Goal: Task Accomplishment & Management: Complete application form

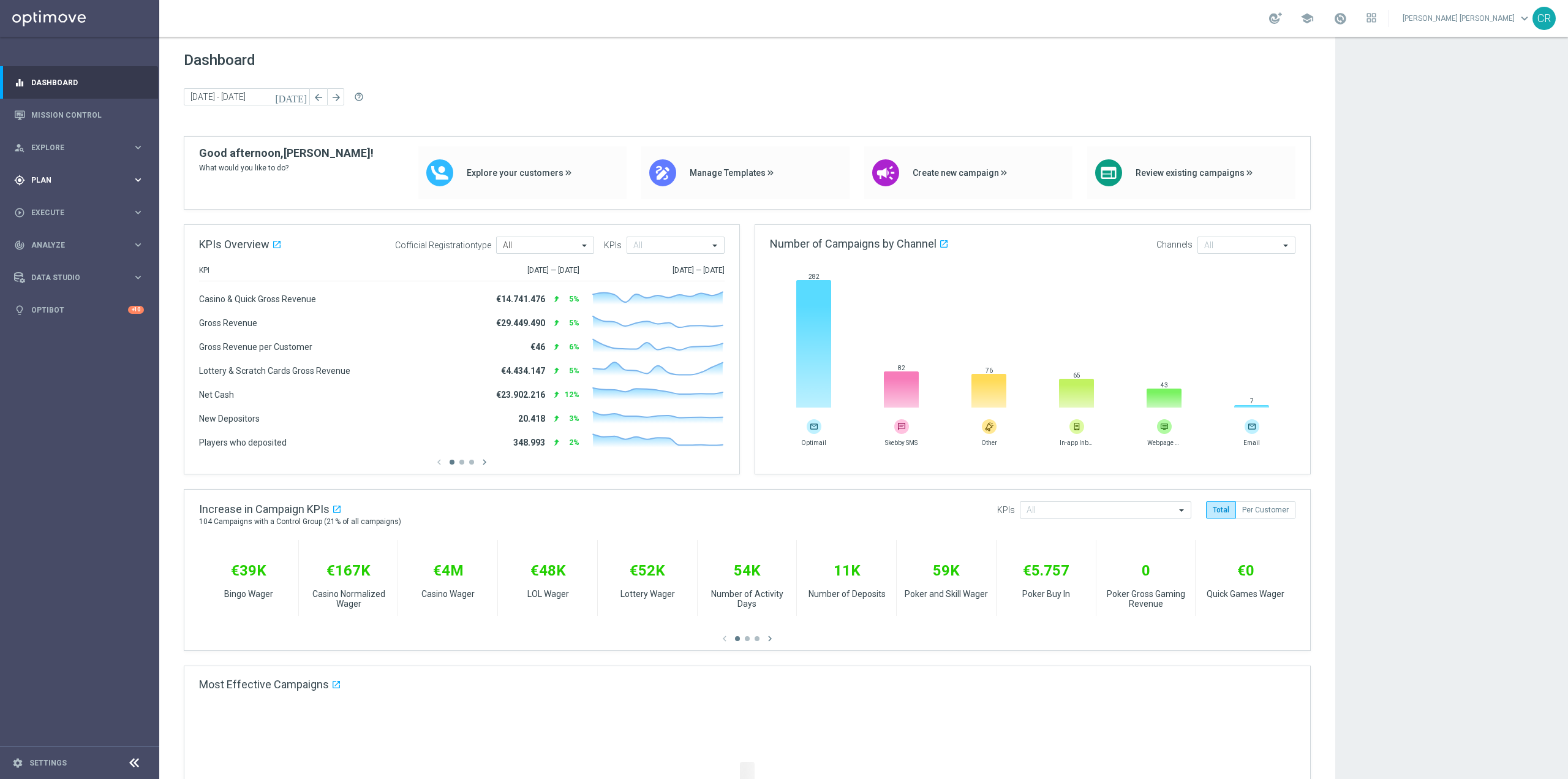
click at [60, 181] on span "Plan" at bounding box center [81, 180] width 101 height 8
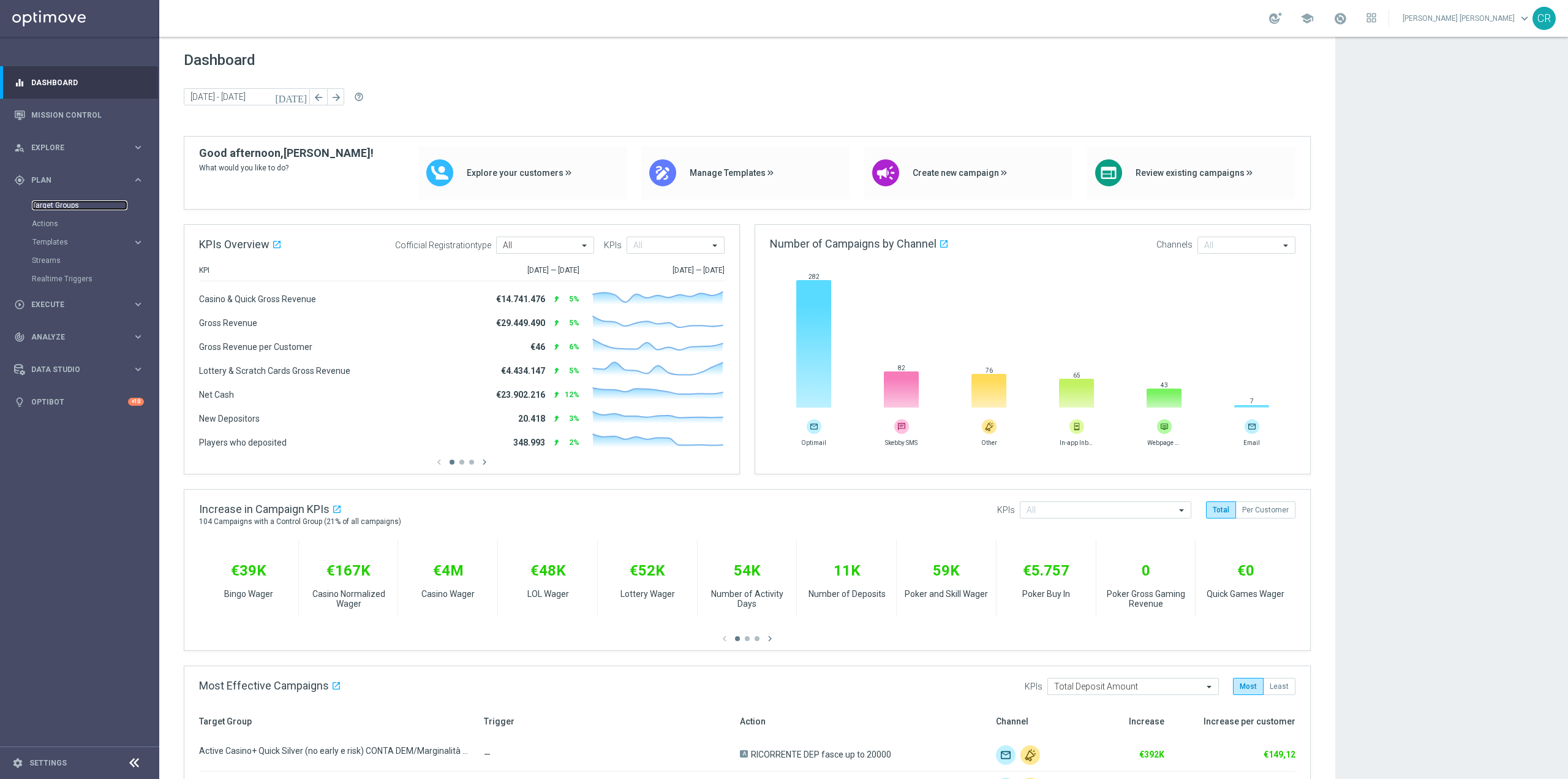
click at [75, 208] on link "Target Groups" at bounding box center [80, 206] width 96 height 10
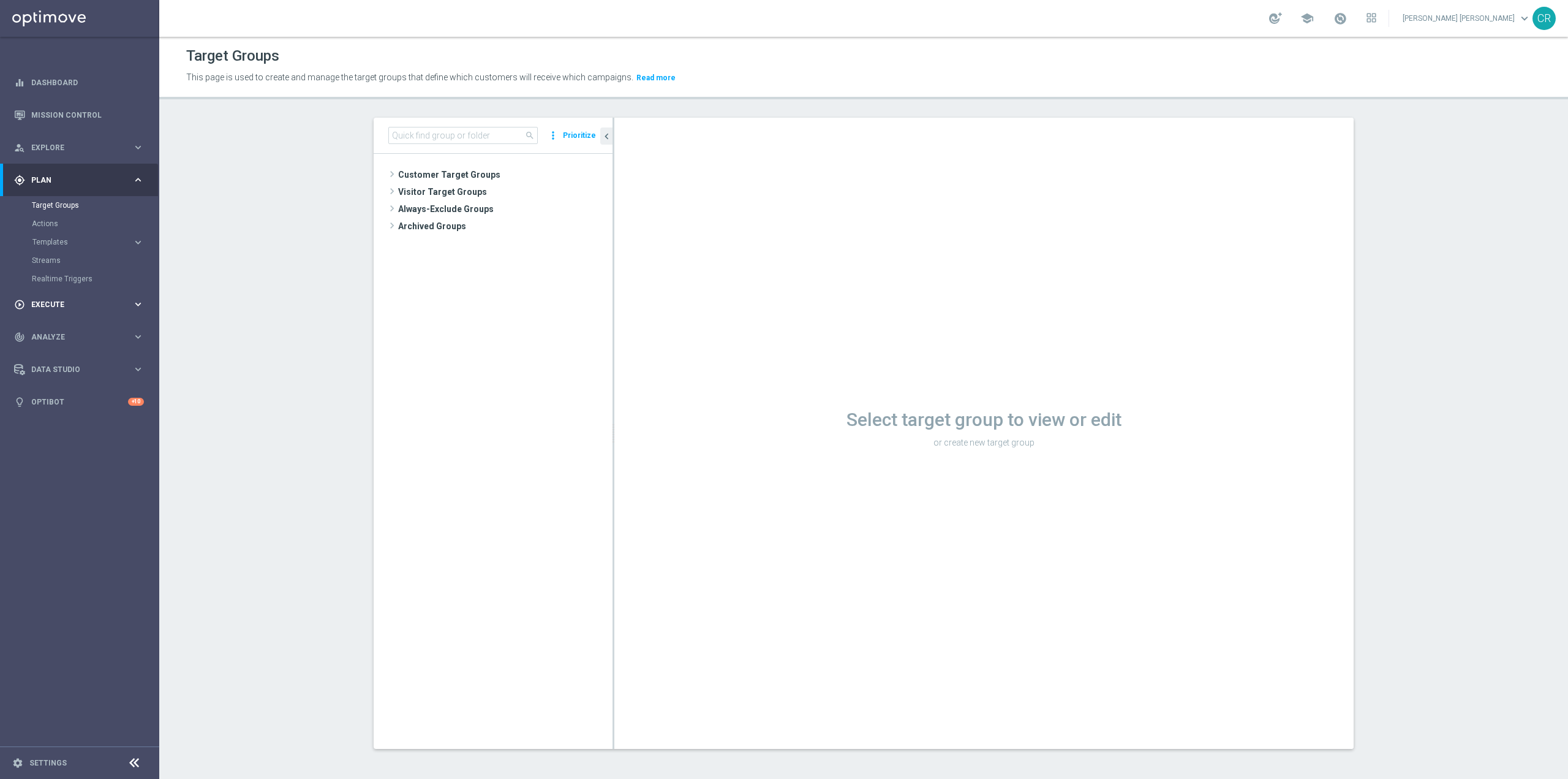
click at [72, 304] on span "Execute" at bounding box center [81, 305] width 101 height 8
click at [88, 283] on span "Analyze" at bounding box center [81, 282] width 101 height 8
click at [80, 211] on span "Execute" at bounding box center [81, 213] width 101 height 8
click at [91, 150] on span "Explore" at bounding box center [81, 148] width 101 height 8
click at [97, 242] on link "Segmentation Explorer" at bounding box center [80, 246] width 96 height 10
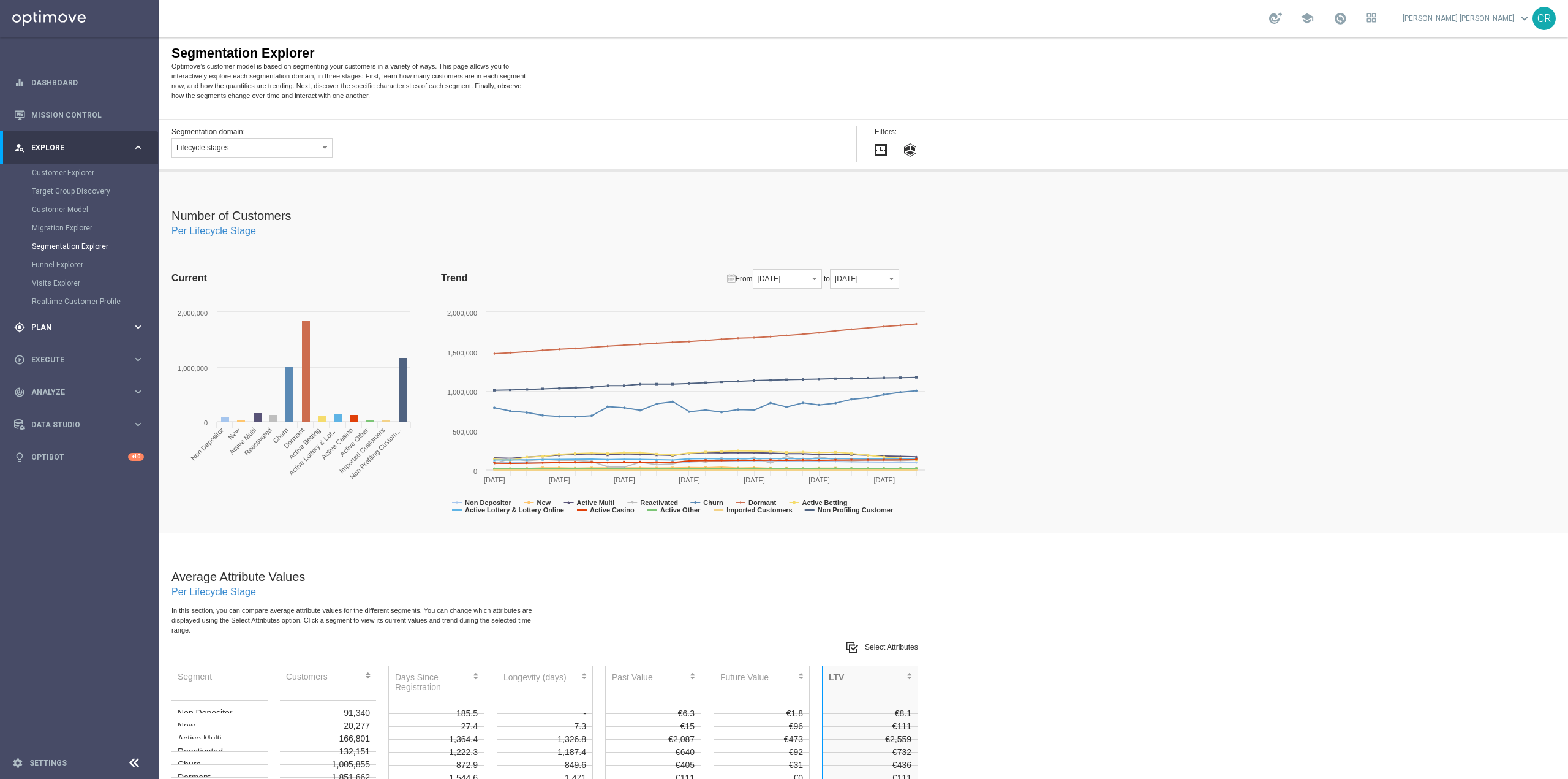
click at [85, 323] on span "Plan" at bounding box center [81, 327] width 101 height 8
click at [73, 310] on div "play_circle_outline Execute keyboard_arrow_right" at bounding box center [78, 304] width 158 height 32
click at [92, 284] on span "Analyze" at bounding box center [81, 282] width 101 height 8
click at [96, 139] on div "person_search Explore keyboard_arrow_right" at bounding box center [78, 147] width 158 height 32
click at [88, 174] on link "Customer Explorer" at bounding box center [80, 172] width 96 height 10
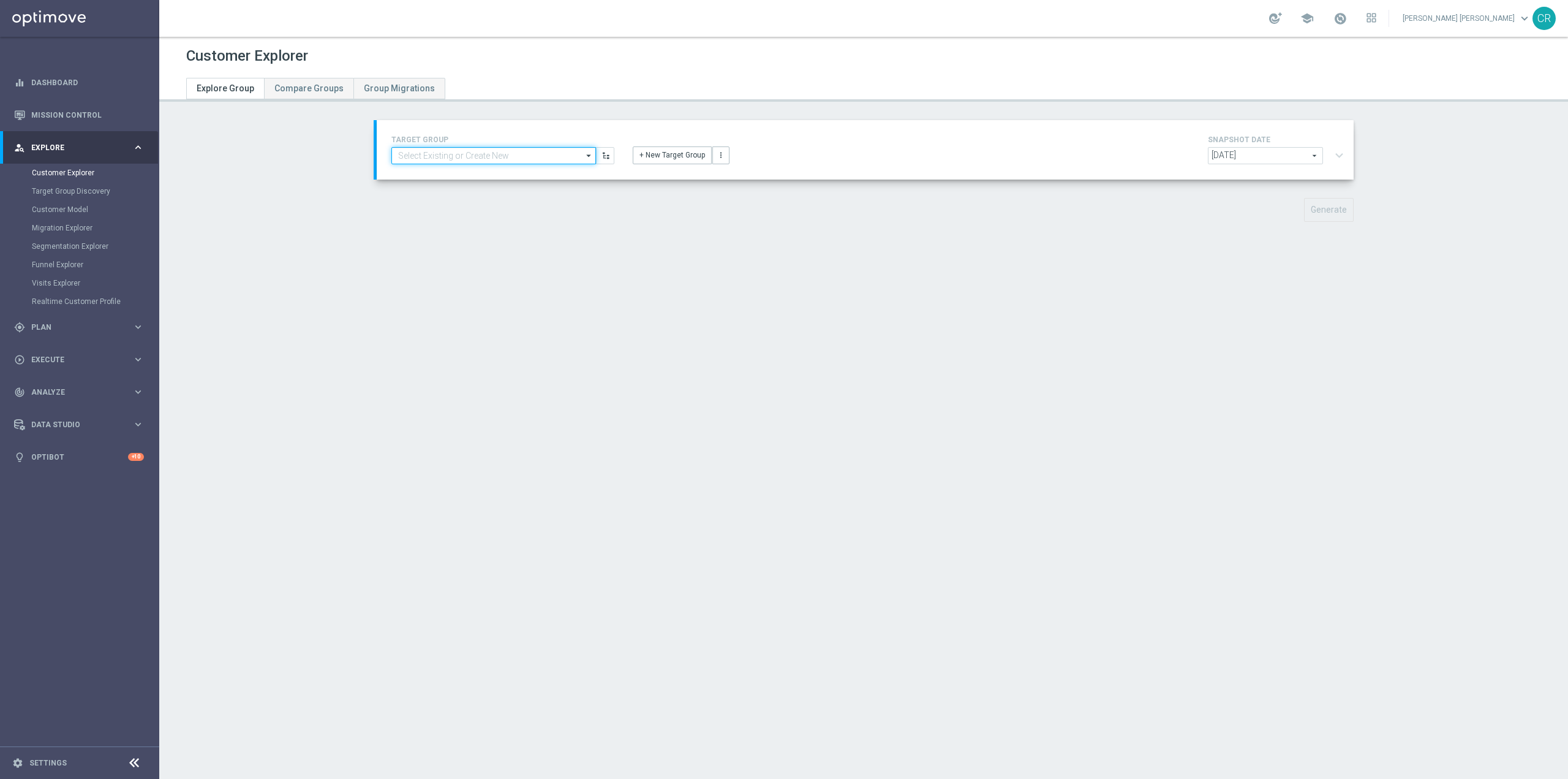
click at [479, 158] on input at bounding box center [494, 156] width 205 height 18
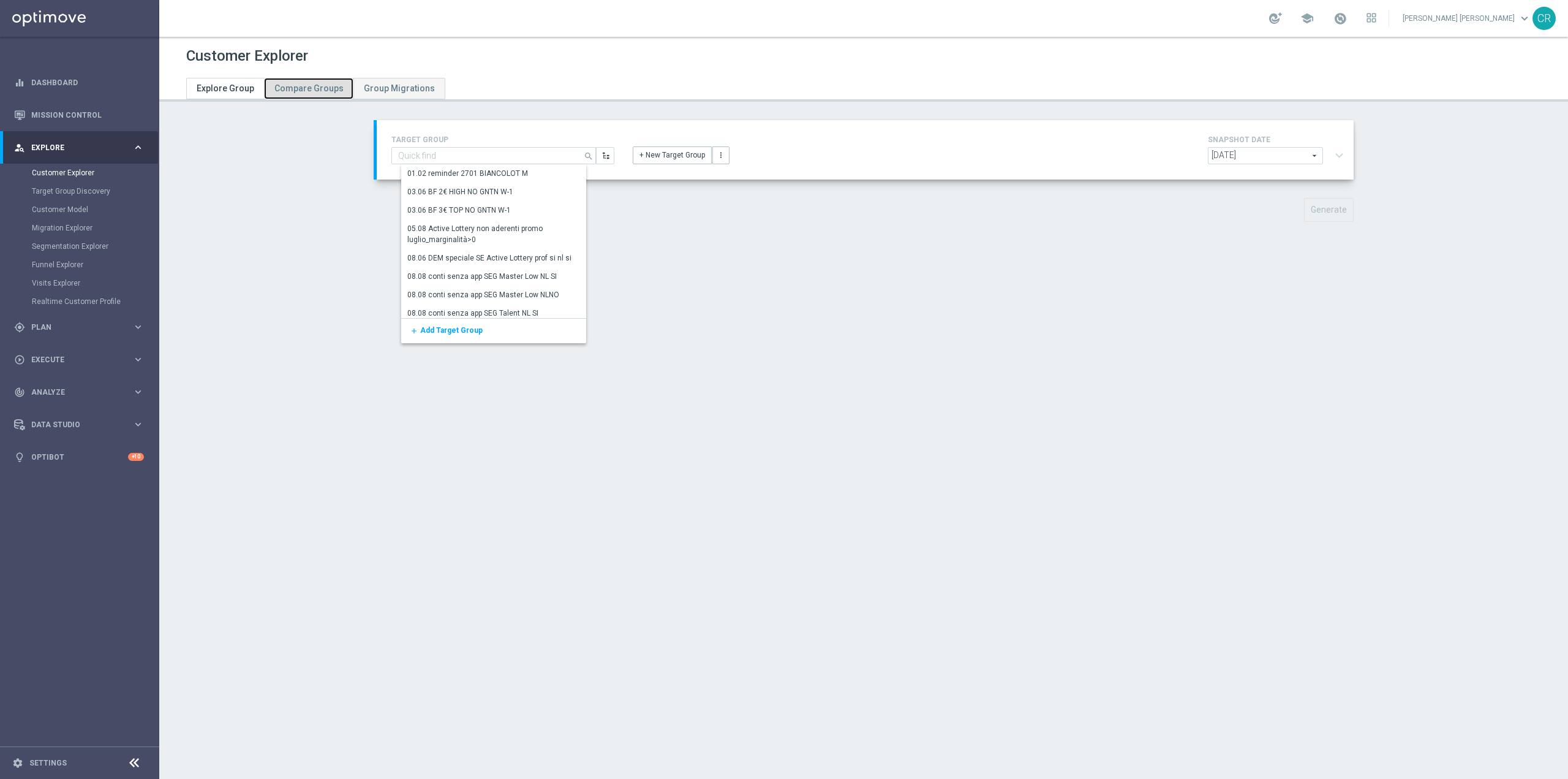
click at [301, 88] on span "Compare Groups" at bounding box center [309, 88] width 70 height 10
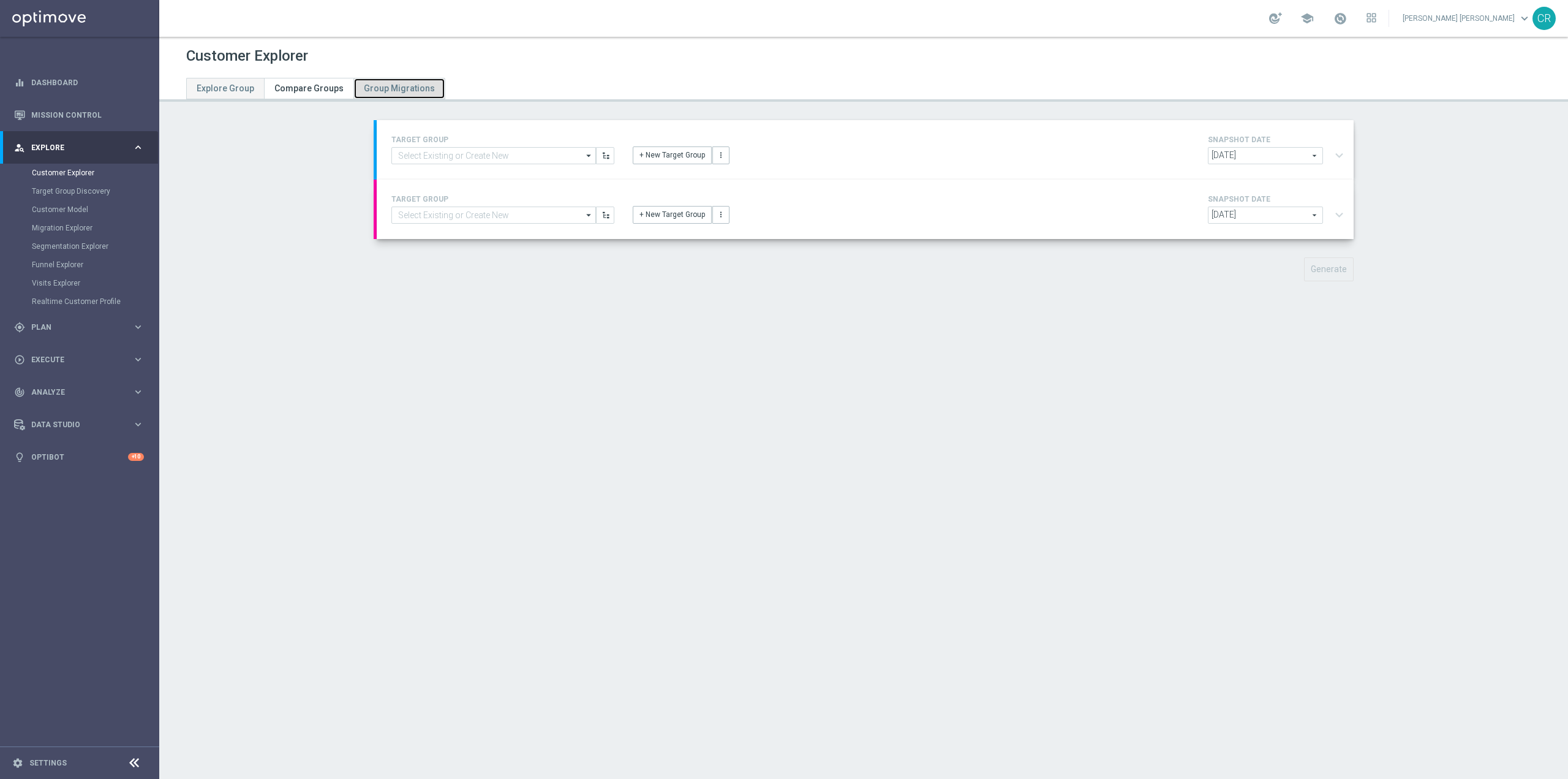
click at [355, 83] on link "Group Migrations" at bounding box center [400, 88] width 92 height 22
click at [206, 83] on span "Explore Group" at bounding box center [225, 88] width 58 height 10
type input "[DATE]"
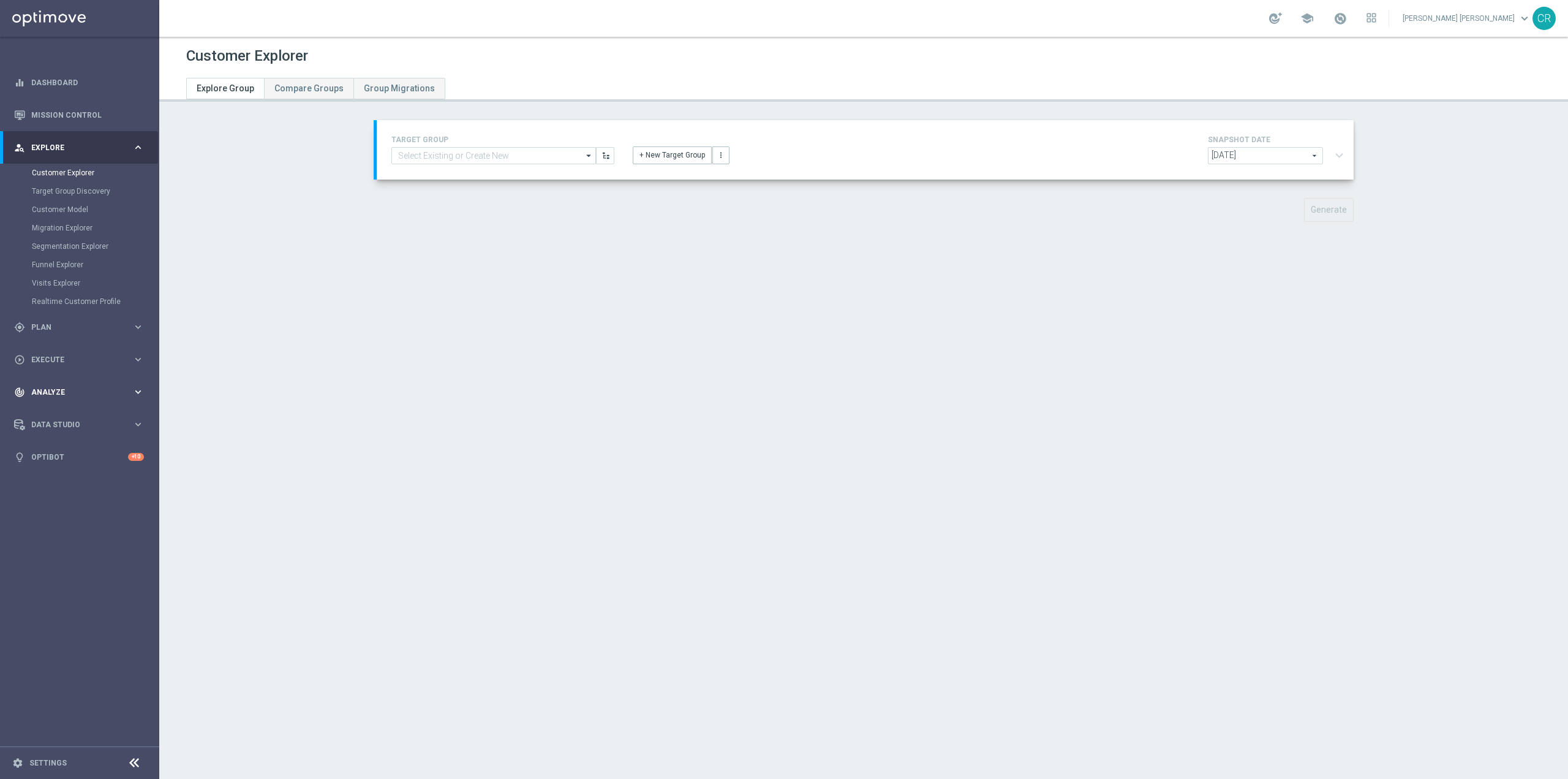
click at [71, 387] on div "track_changes Analyze" at bounding box center [72, 392] width 119 height 11
click at [58, 267] on link "Customer 360" at bounding box center [80, 270] width 96 height 10
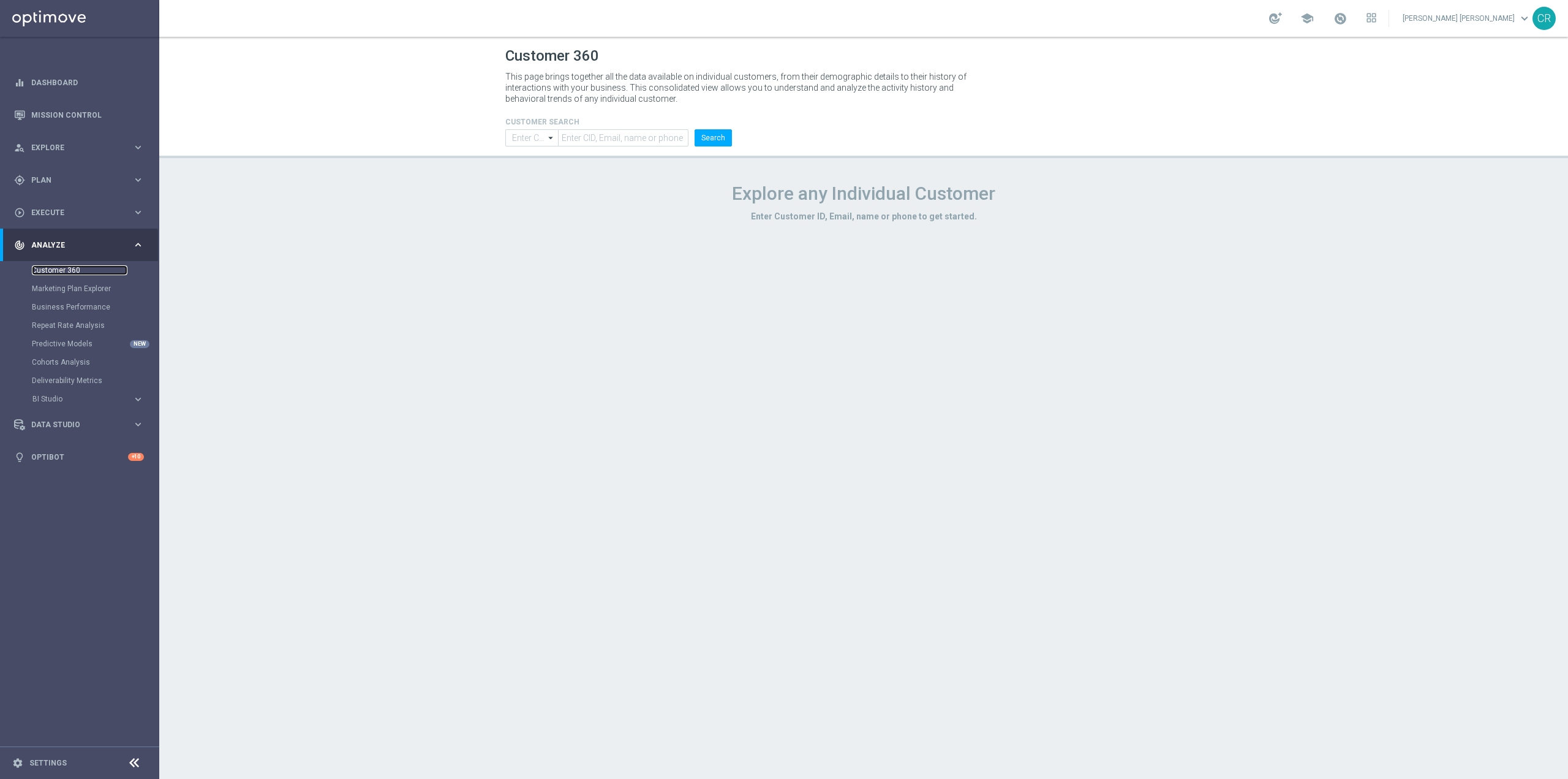
type input "Contains"
click at [619, 131] on input "text" at bounding box center [623, 138] width 130 height 18
paste input "3147820"
type input "3147820"
click at [708, 140] on button "Search" at bounding box center [713, 138] width 37 height 18
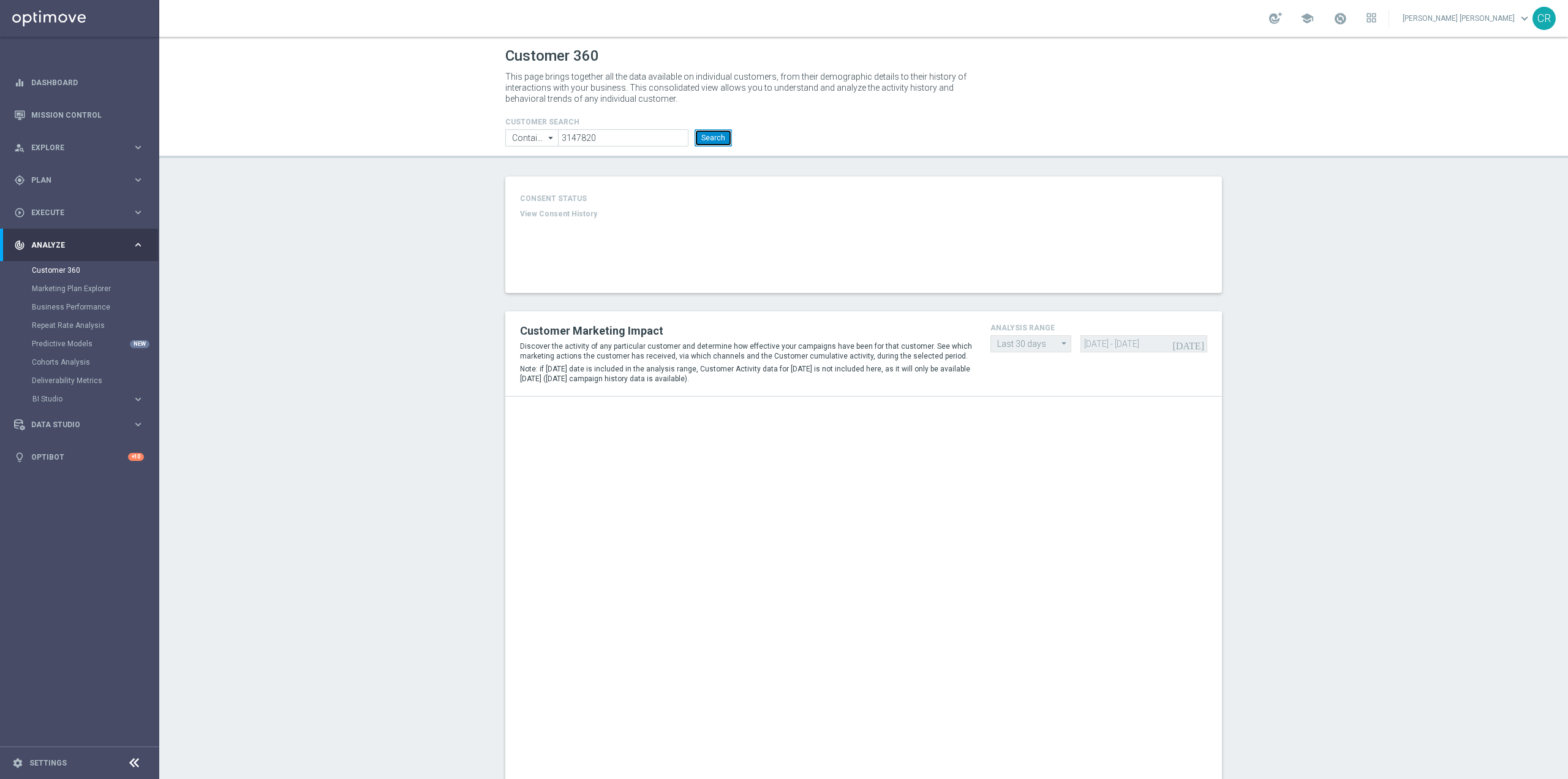
type input "Total Deposit Amount"
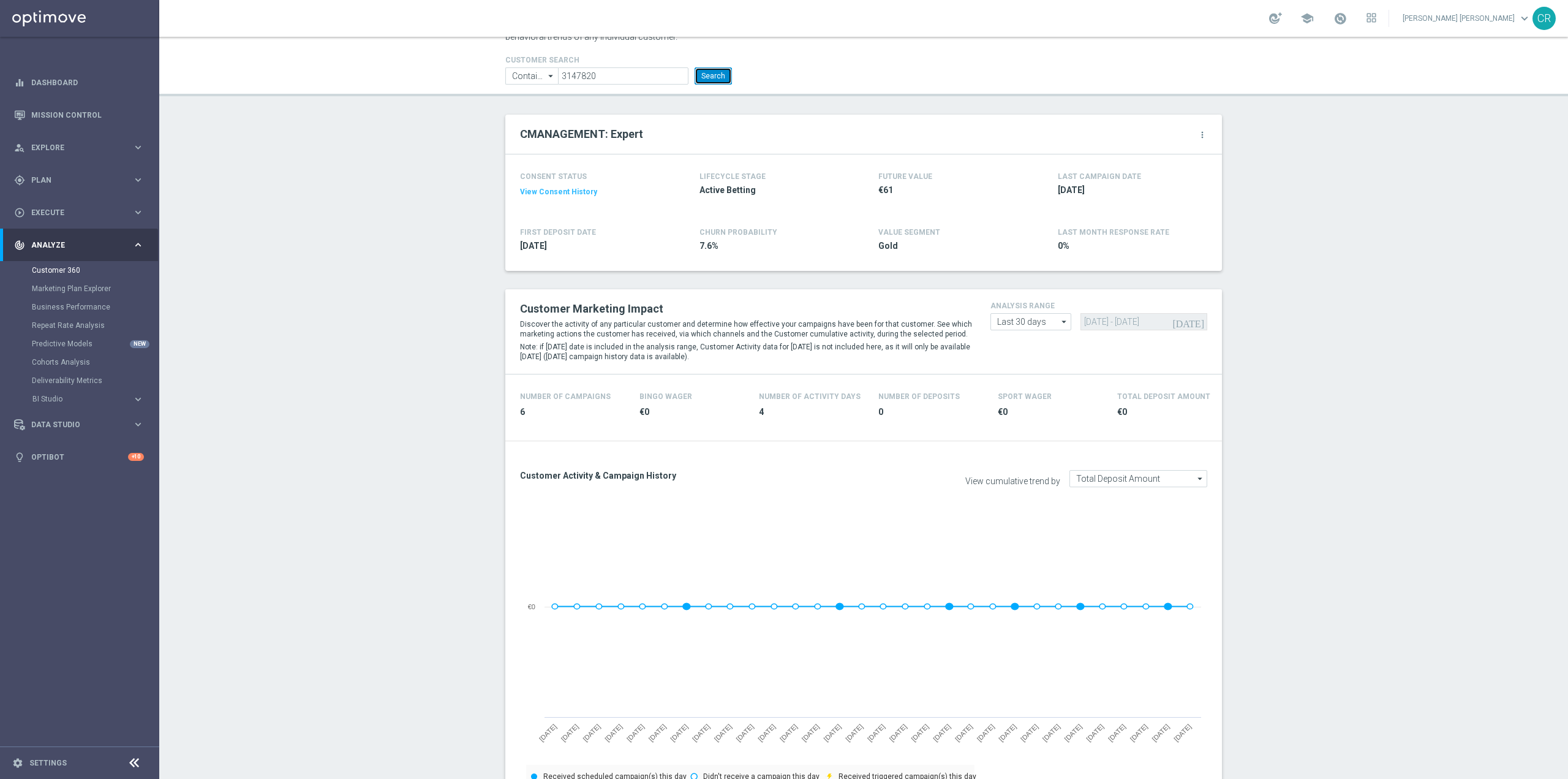
scroll to position [62, 0]
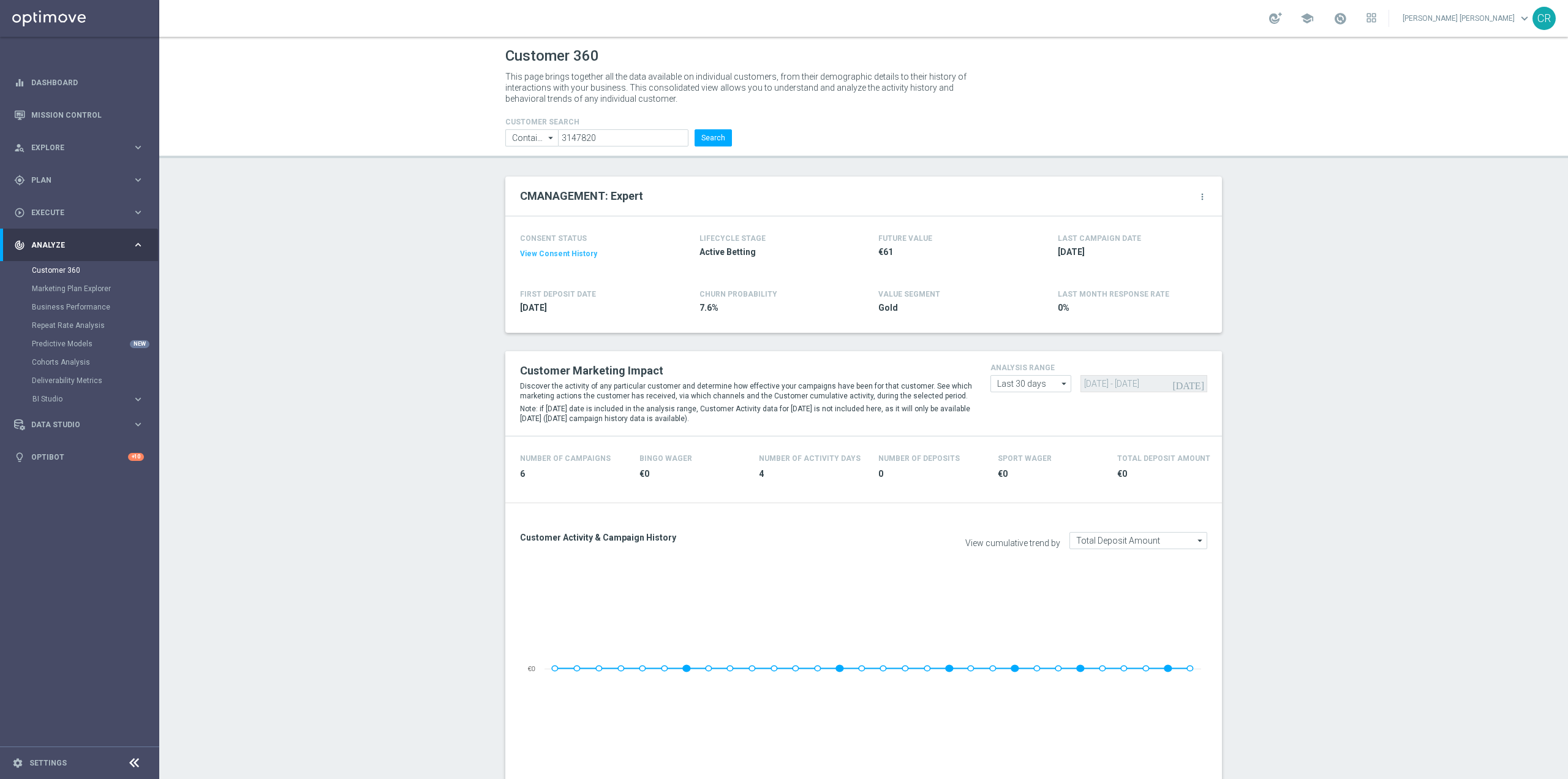
click at [547, 137] on icon "arrow_drop_down" at bounding box center [551, 138] width 13 height 16
click at [453, 169] on div "Customer 360 This page brings together all the data available on individual cus…" at bounding box center [864, 408] width 1409 height 742
type input "Contains"
click at [94, 179] on span "Plan" at bounding box center [81, 180] width 101 height 8
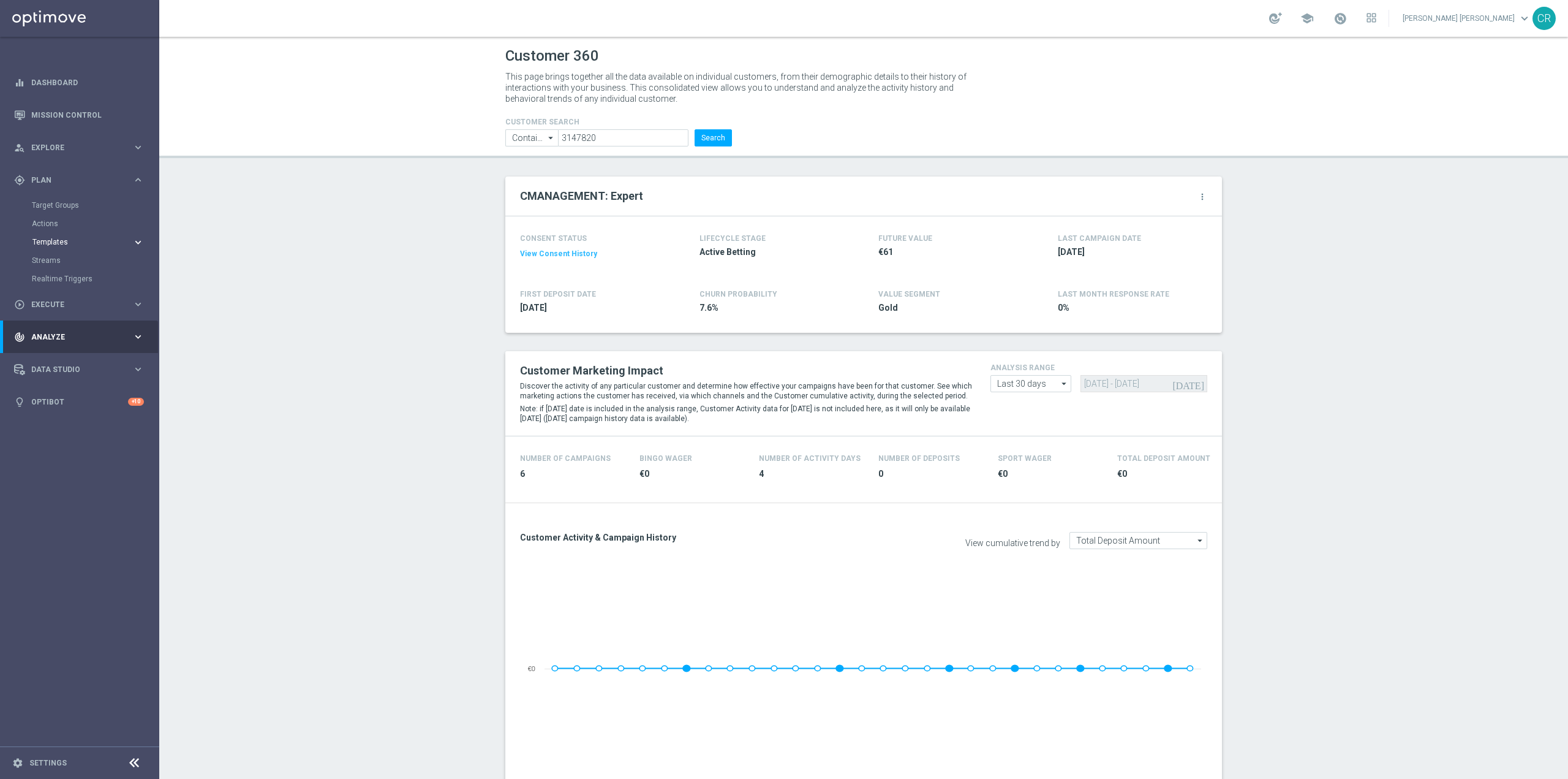
click at [77, 246] on button "Templates keyboard_arrow_right" at bounding box center [88, 242] width 113 height 10
click at [74, 260] on link "Optimail" at bounding box center [82, 261] width 89 height 10
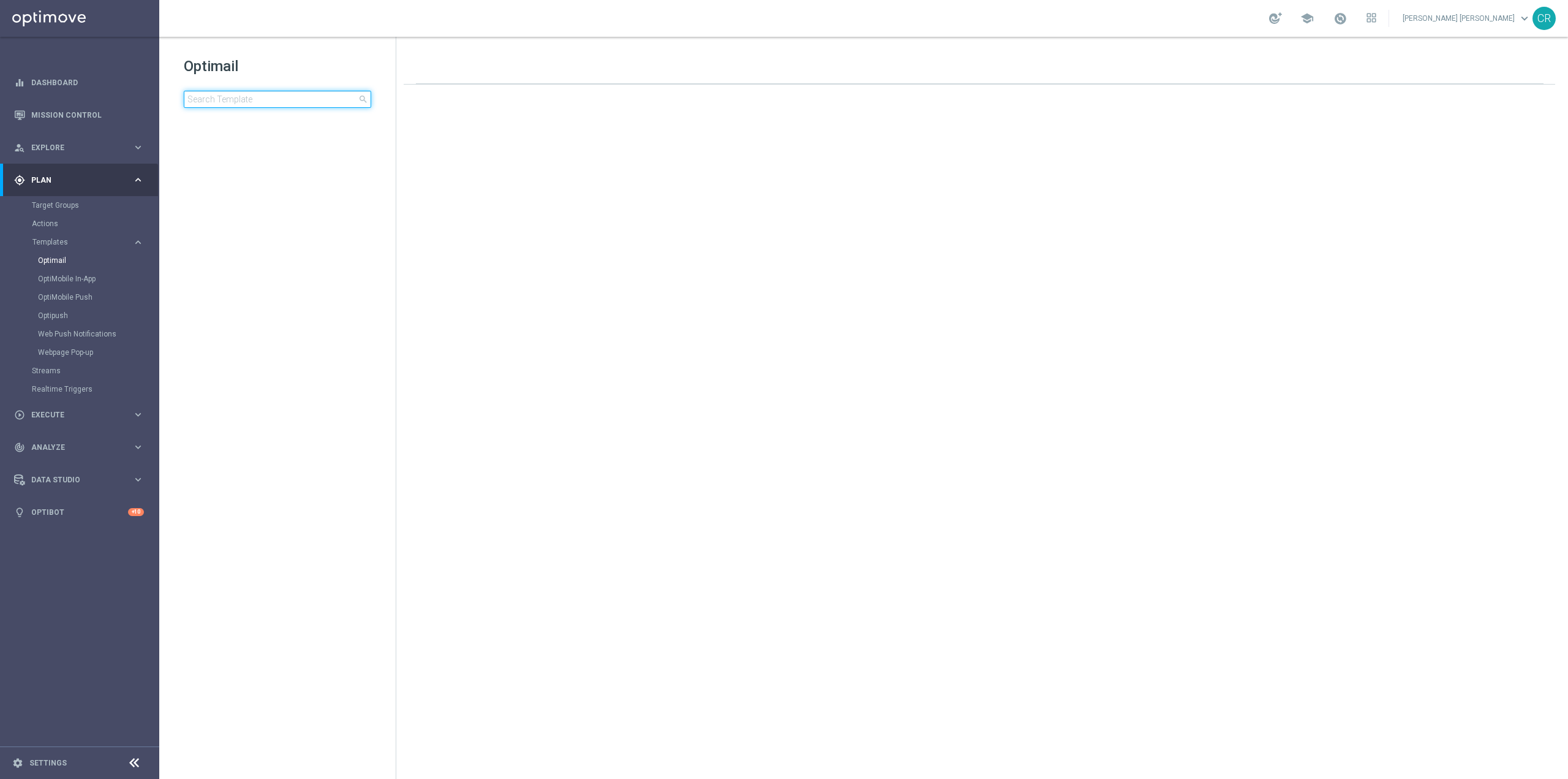
click at [282, 104] on input at bounding box center [277, 100] width 187 height 18
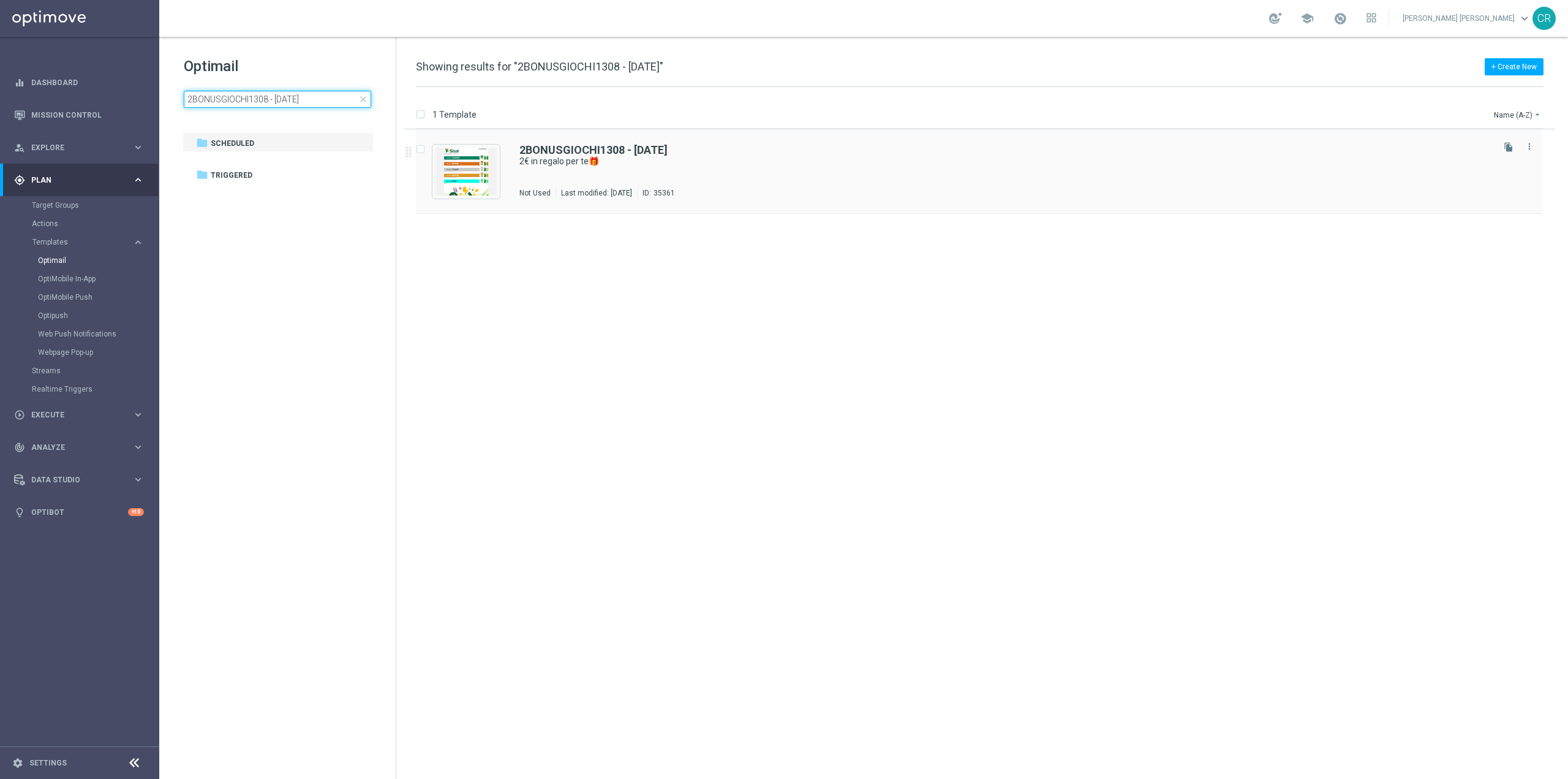
type input "2BONUSGIOCHI1308 - [DATE]"
click at [907, 179] on div "2BONUSGIOCHI1308 - [DATE] 2€ in regalo per te🎁 Not Used Last modified: [DATE] I…" at bounding box center [1005, 171] width 972 height 53
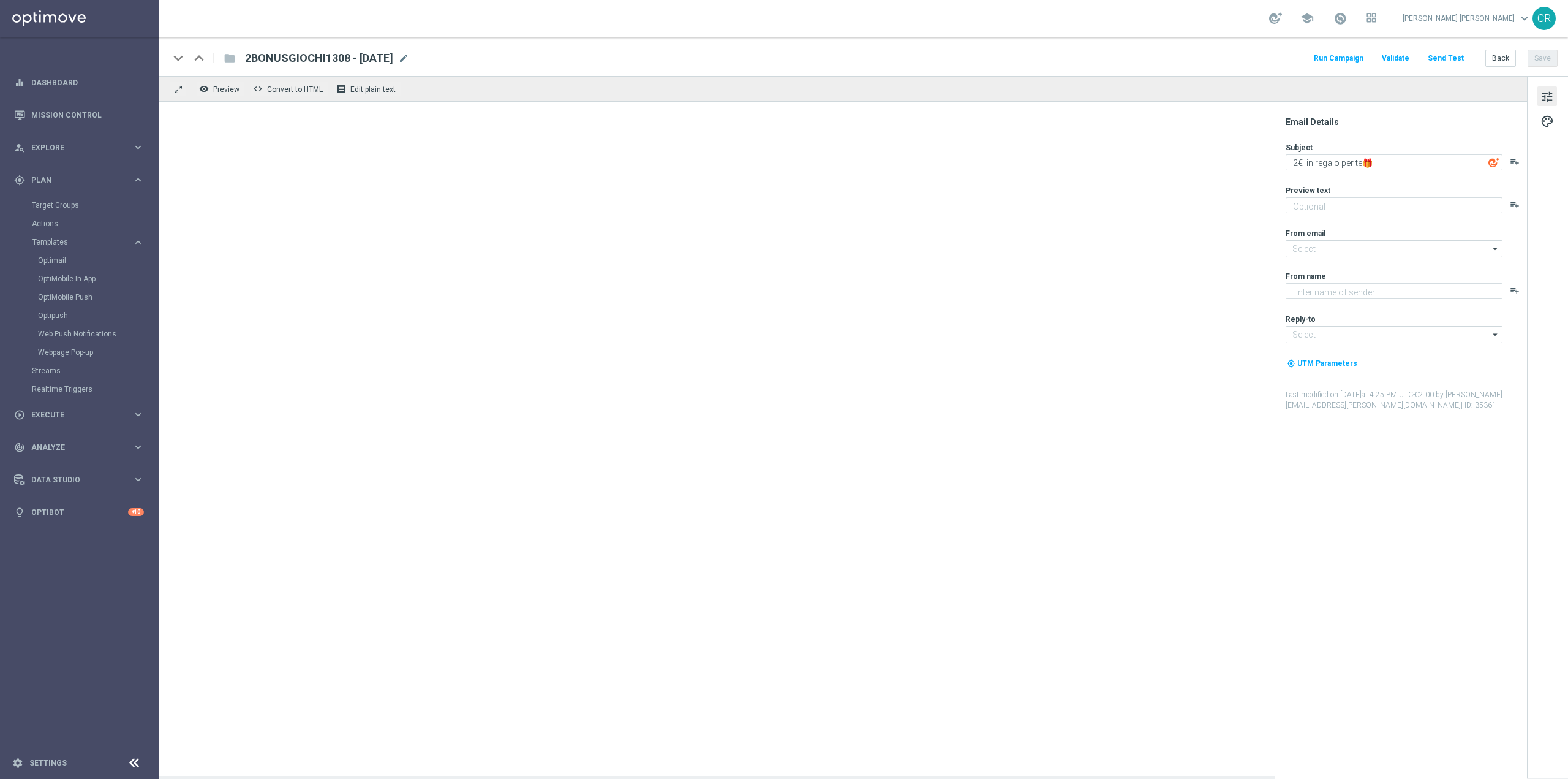
type textarea "da usare su qualsiasi gioco!"
type input "[EMAIL_ADDRESS][DOMAIN_NAME]"
type textarea "Sisal"
type input "[EMAIL_ADDRESS][DOMAIN_NAME]"
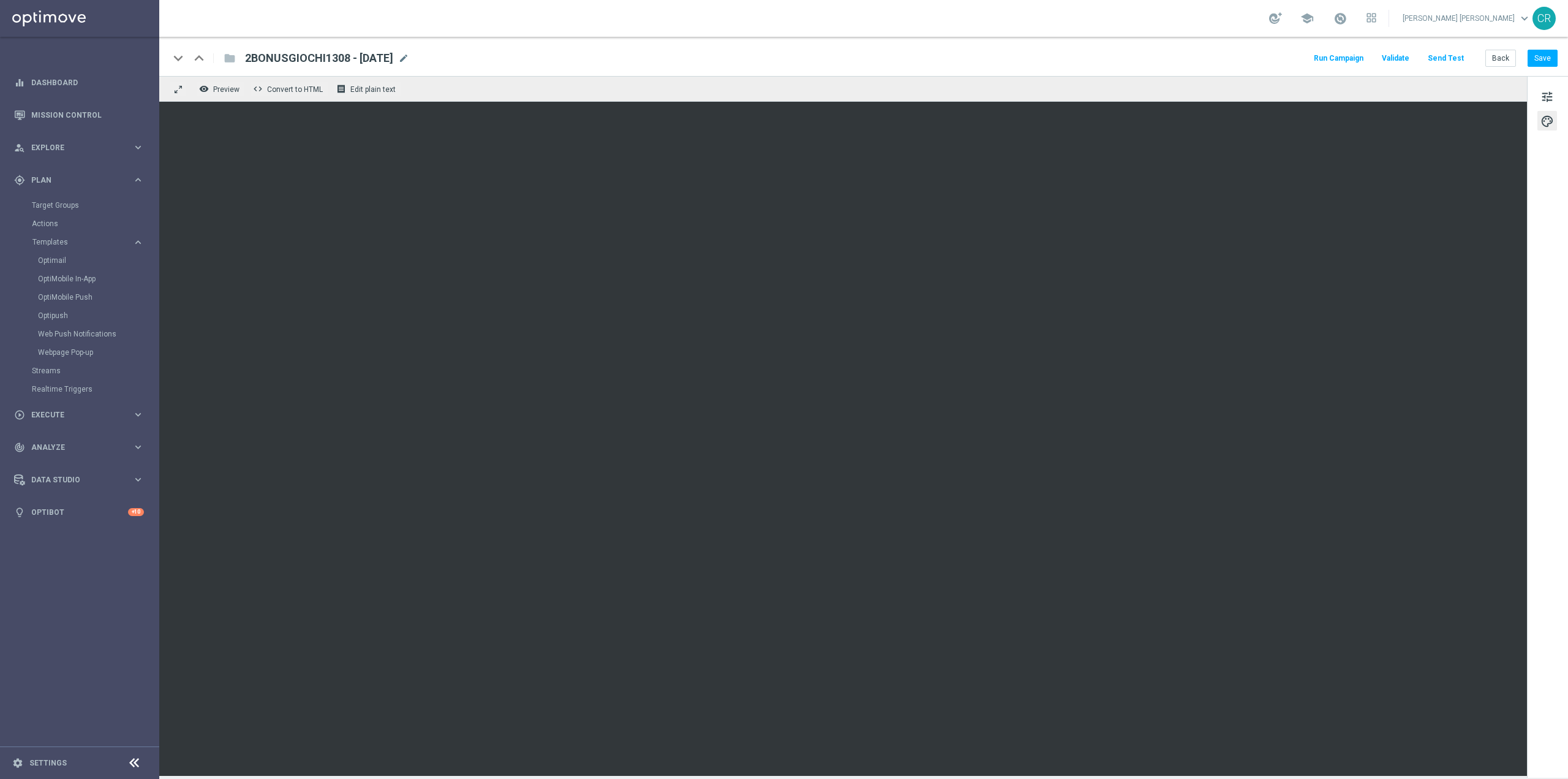
click at [304, 59] on span "2BONUSGIOCHI1308 - [DATE]" at bounding box center [318, 58] width 148 height 15
type textarea "8"
drag, startPoint x: 329, startPoint y: 60, endPoint x: 152, endPoint y: 57, distance: 177.0
click at [152, 57] on main "equalizer Dashboard Mission Control" at bounding box center [784, 389] width 1568 height 779
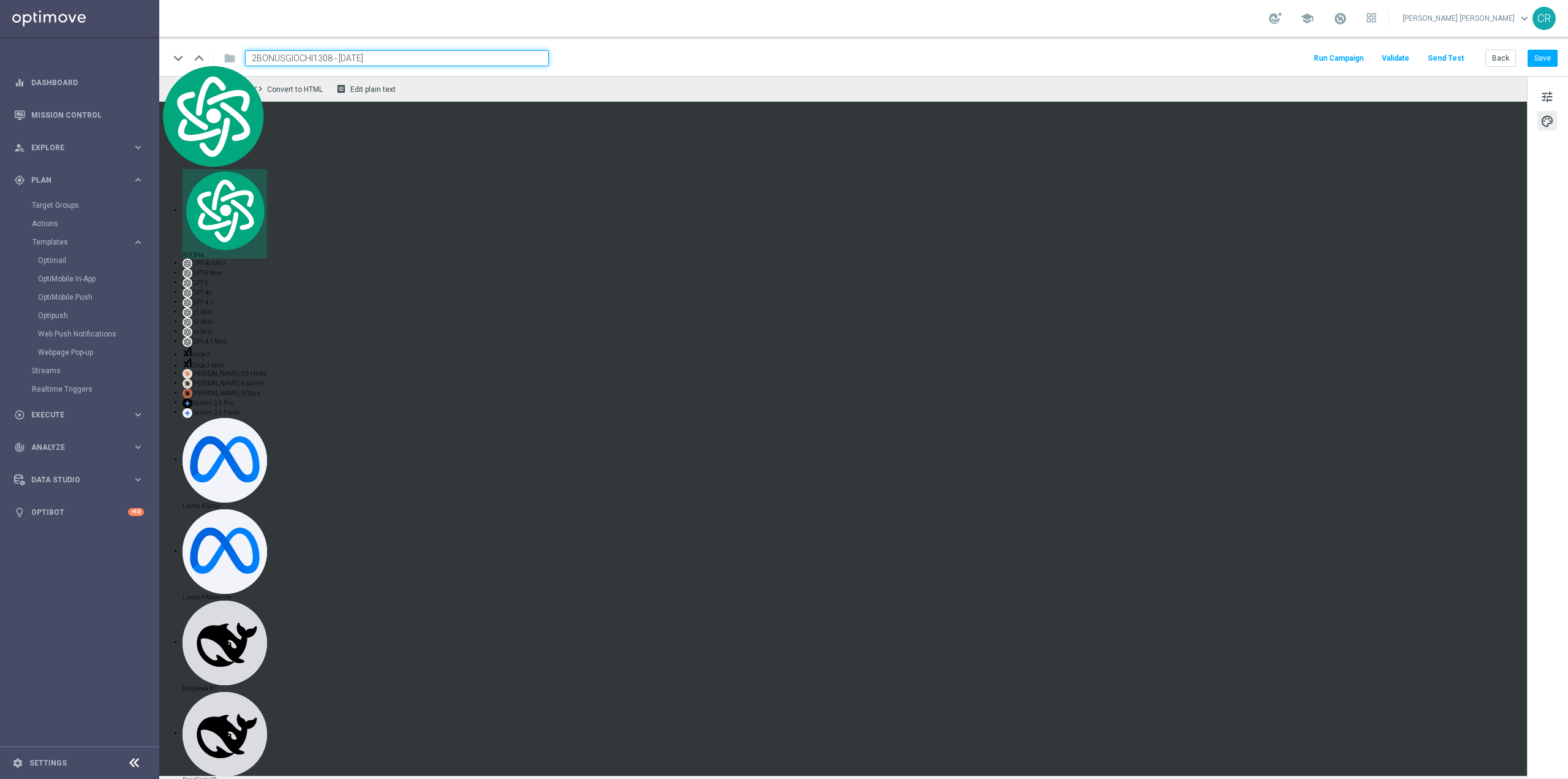
paste input "25 - [DATE]"
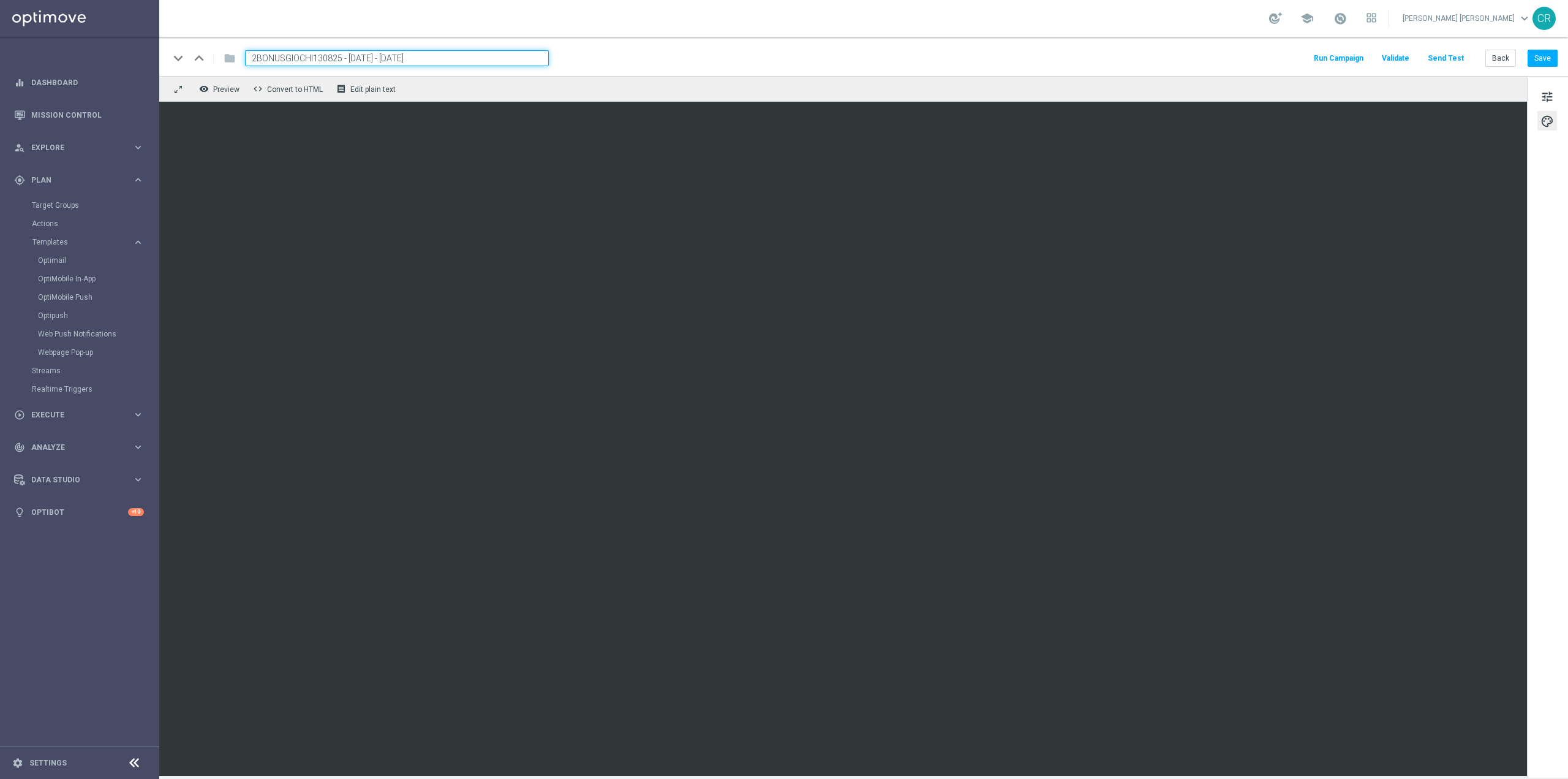
click at [460, 53] on input "2BONUSGIOCHI130825 - [DATE] - [DATE]" at bounding box center [397, 58] width 304 height 16
type input "2BONUSGIOCHI130825 - [DATE]"
click at [1540, 63] on button "Save" at bounding box center [1543, 59] width 30 height 18
click at [1347, 14] on span at bounding box center [1341, 19] width 14 height 14
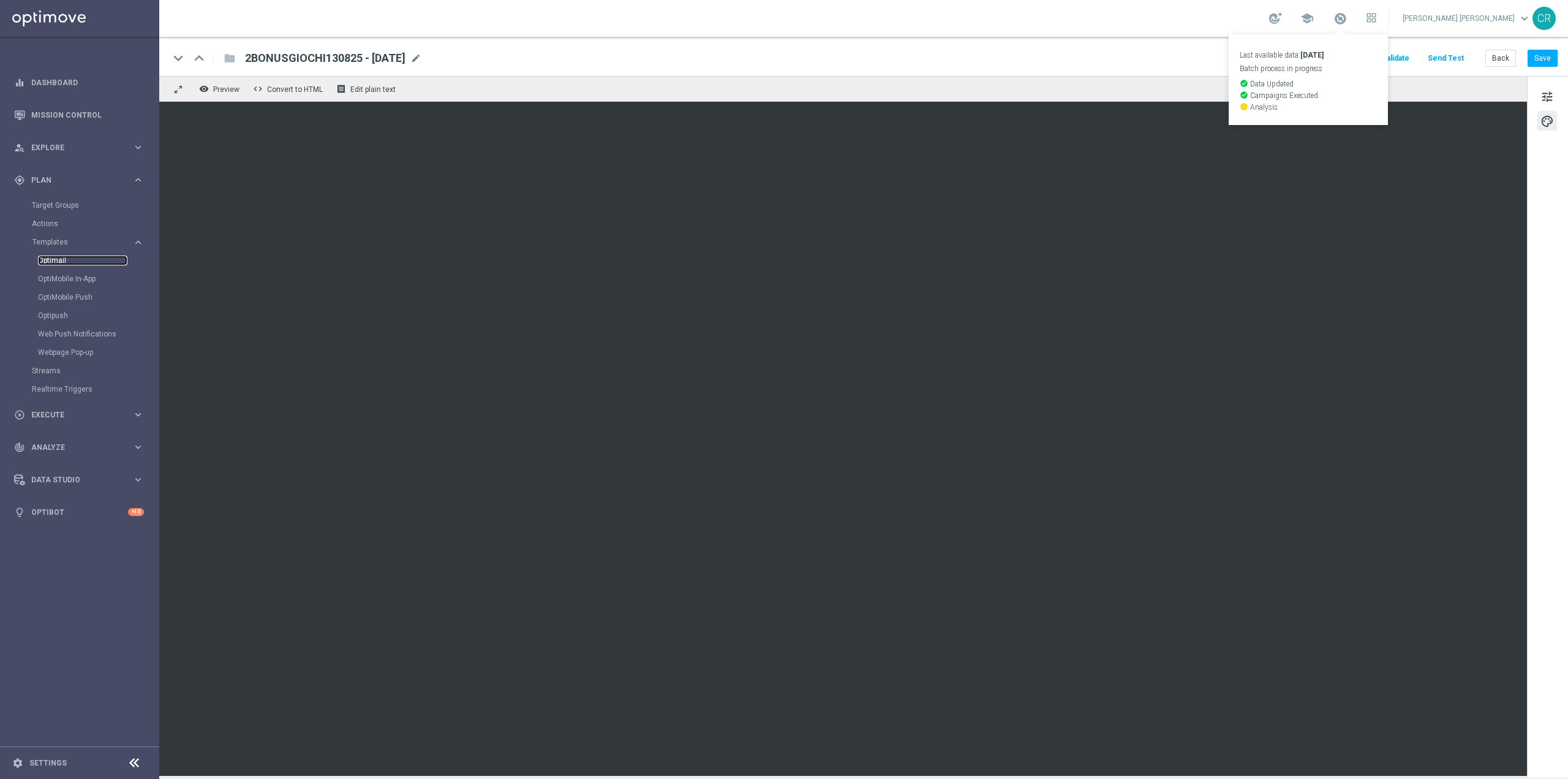
click at [70, 257] on link "Optimail" at bounding box center [82, 261] width 89 height 10
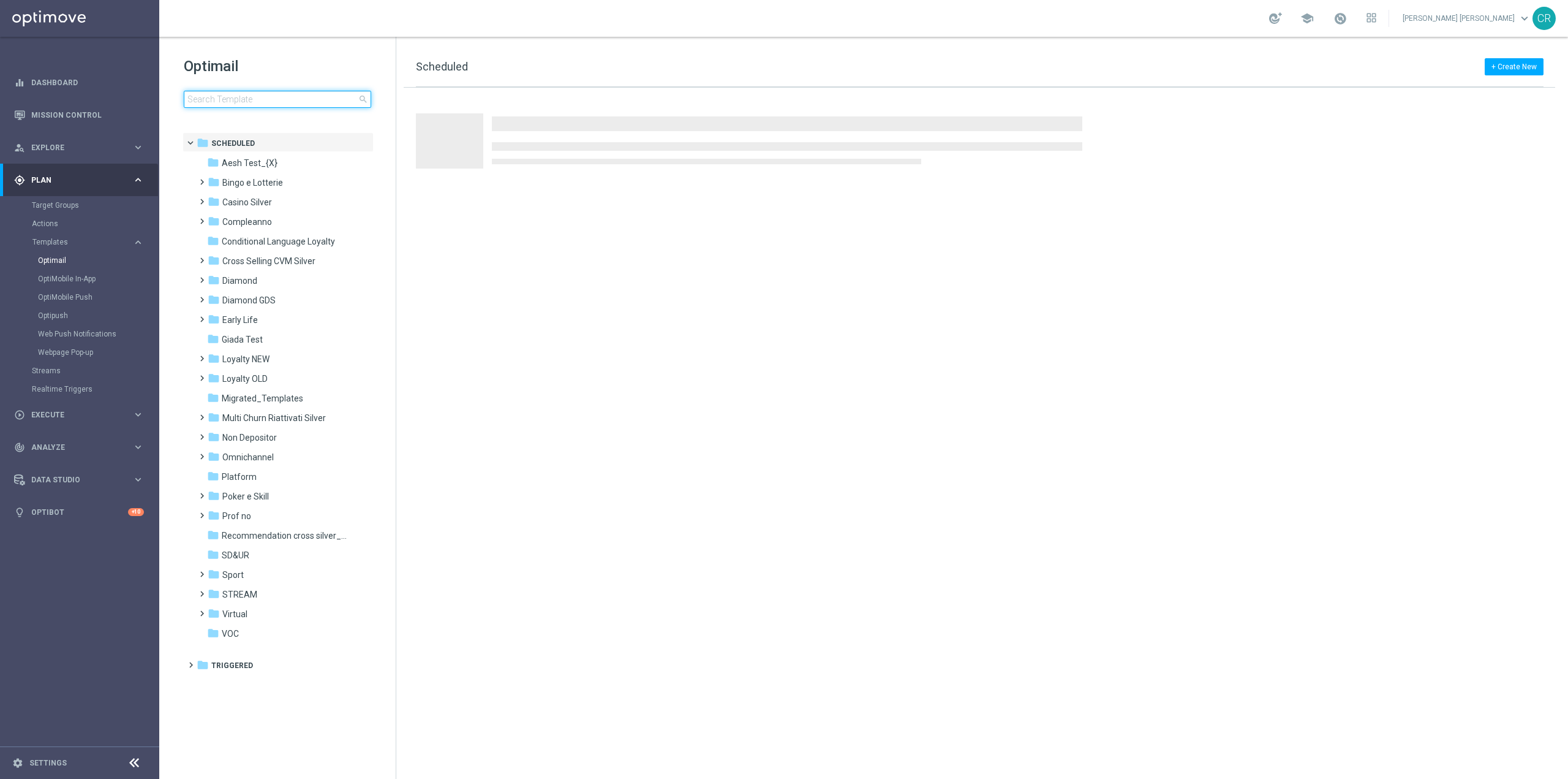
click at [335, 98] on input at bounding box center [277, 100] width 187 height 18
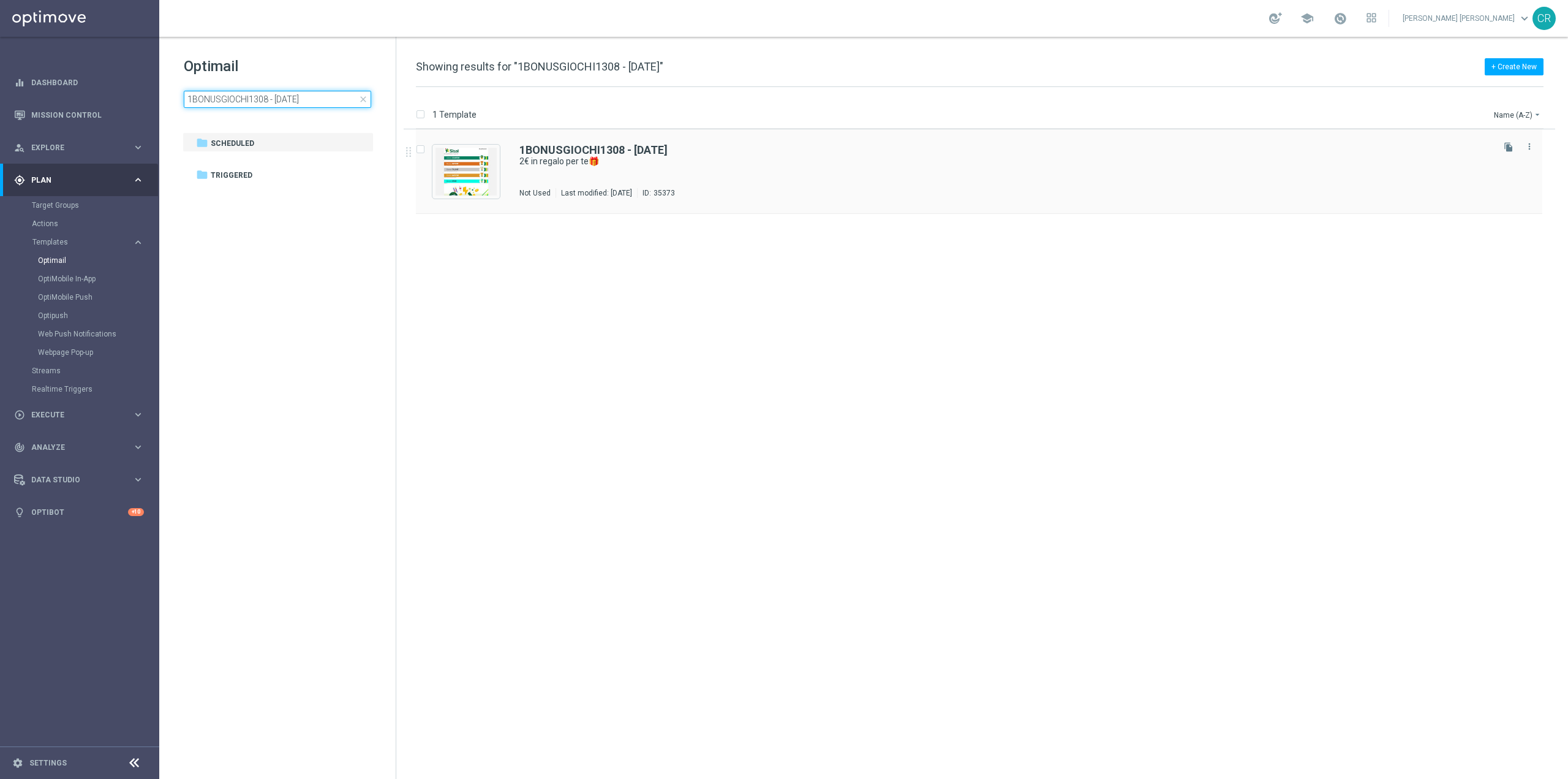
type input "1BONUSGIOCHI1308 - [DATE]"
click at [936, 191] on div "Not Used Last modified: [DATE] ID: 35373" at bounding box center [1005, 193] width 972 height 10
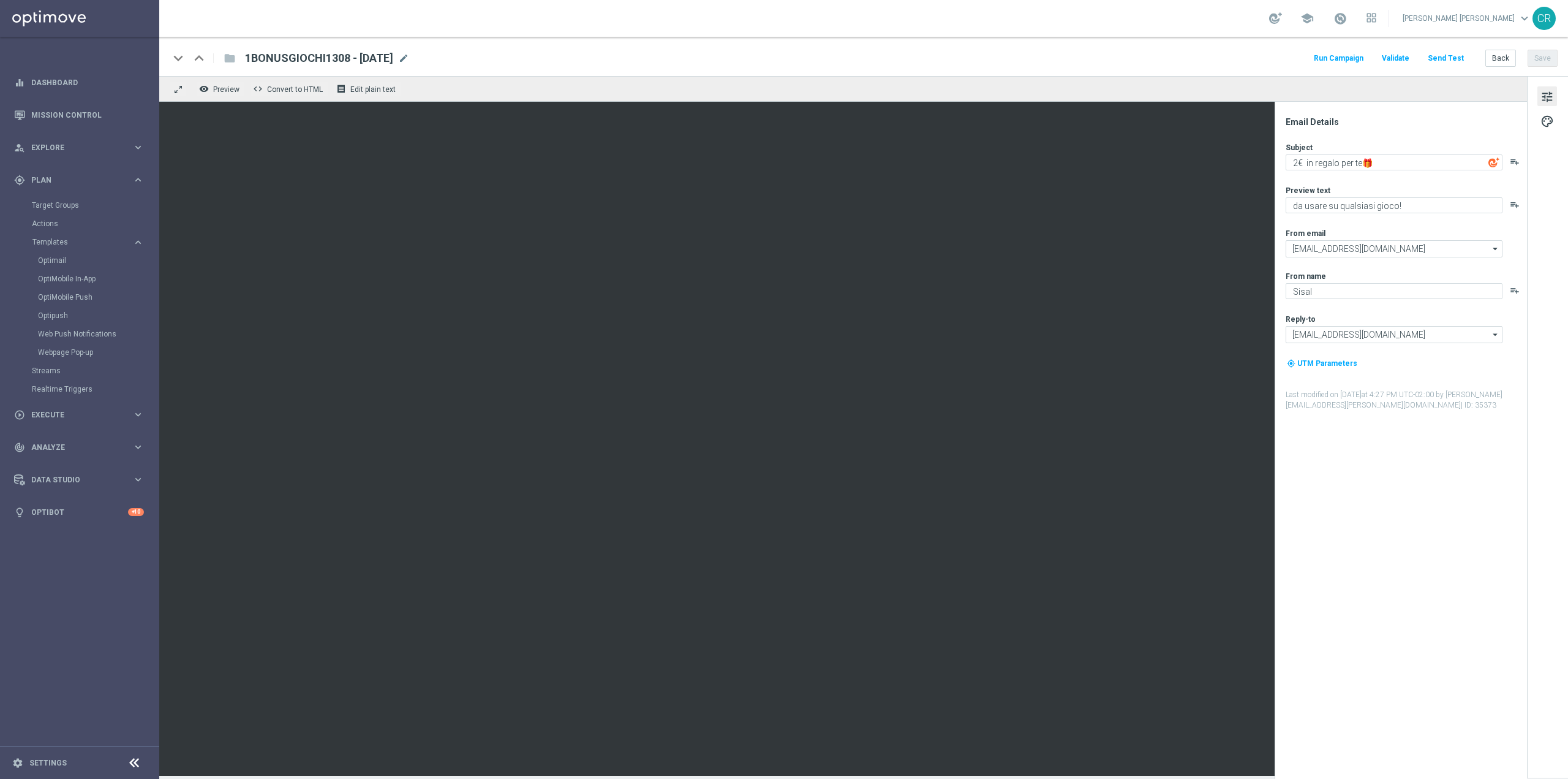
click at [346, 59] on span "1BONUSGIOCHI1308 - [DATE]" at bounding box center [318, 58] width 148 height 15
click at [329, 60] on input "1BONUSGIOCHI1308 - [DATE]" at bounding box center [397, 58] width 304 height 16
type input "1BONUSGIOCHI130825 - [DATE]"
click at [1552, 62] on button "Save" at bounding box center [1543, 59] width 30 height 18
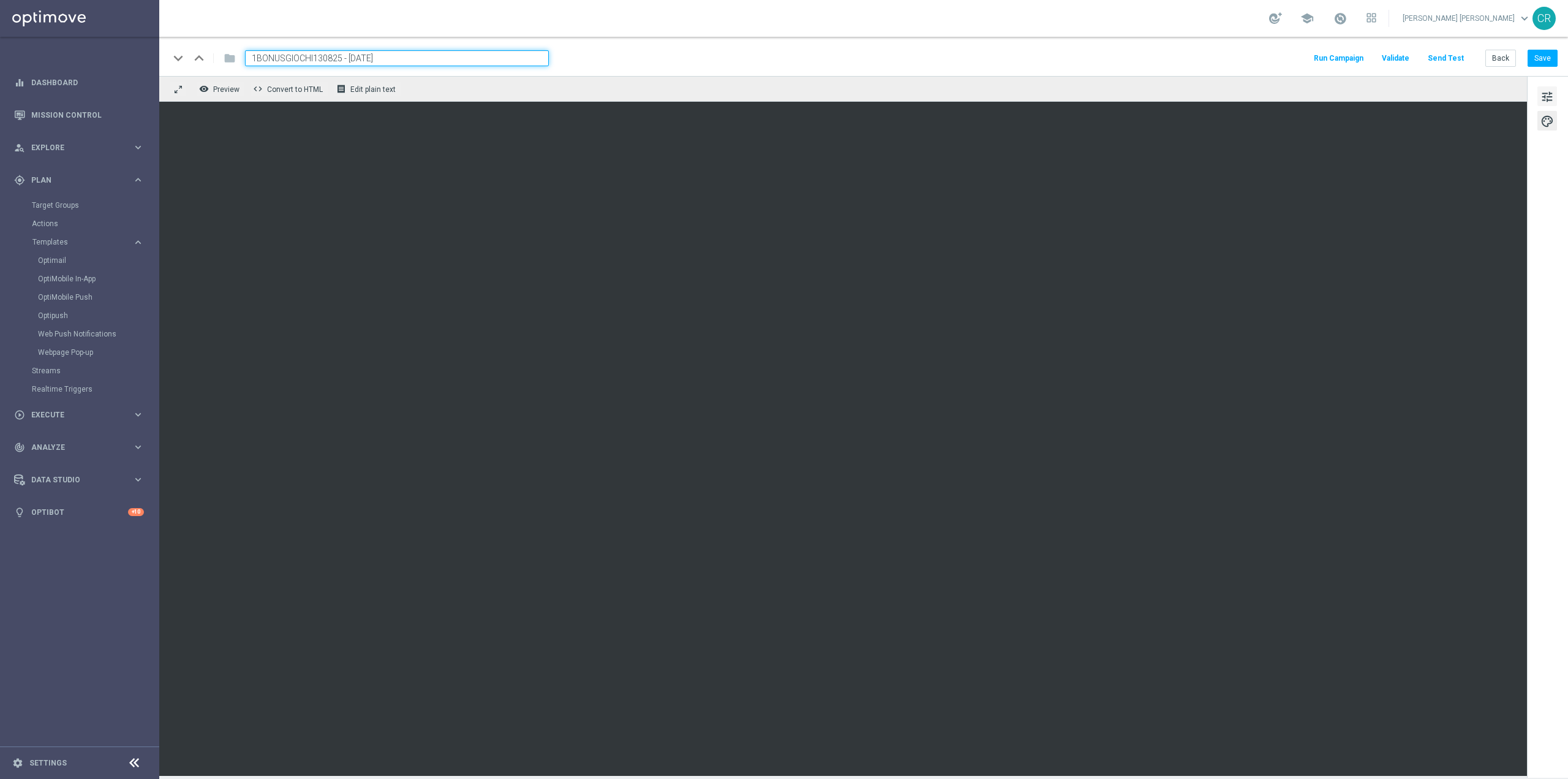
click at [1549, 97] on span "tune" at bounding box center [1547, 97] width 14 height 16
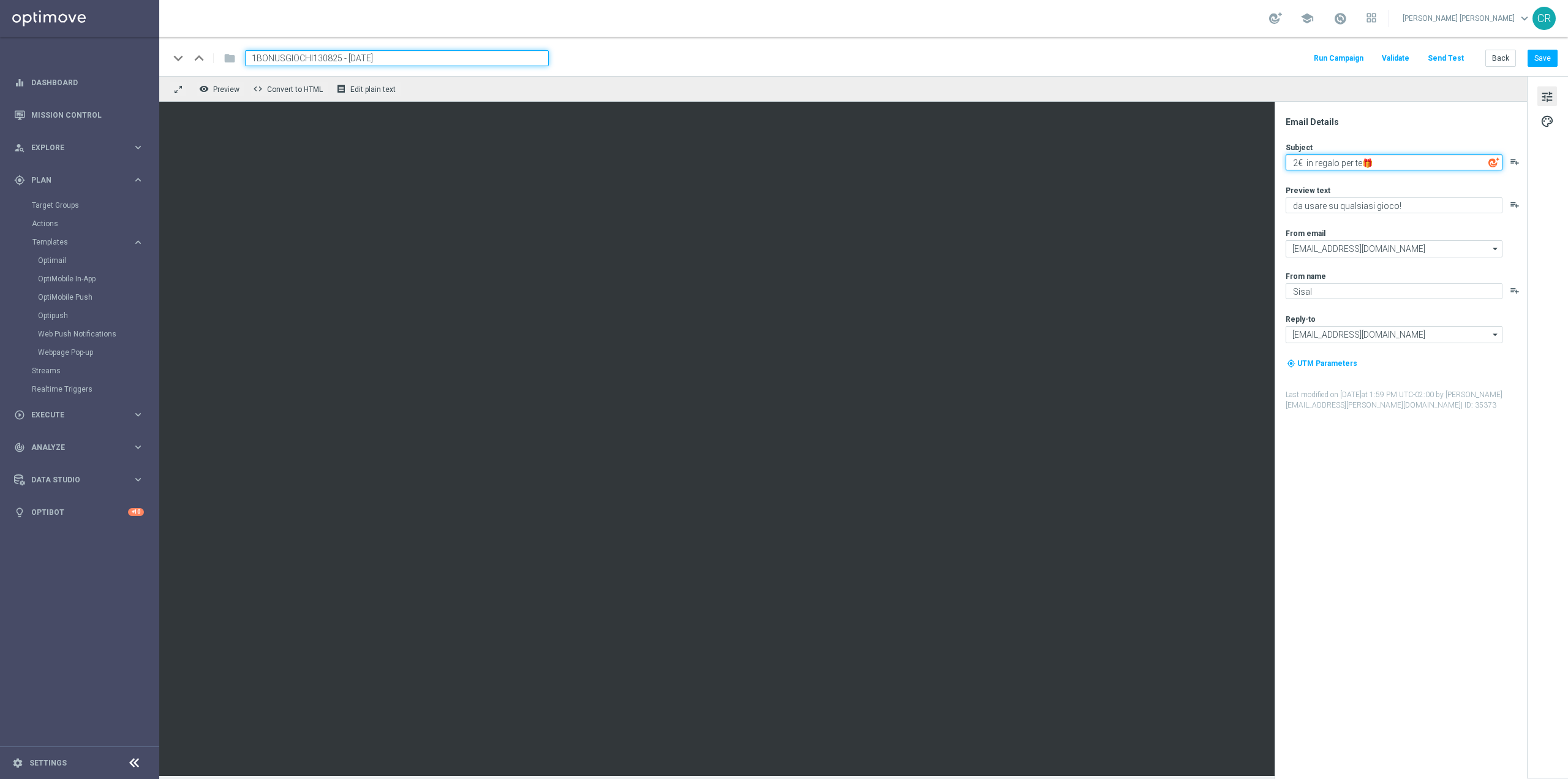
click at [1299, 157] on textarea "2€ in regalo per te🎁" at bounding box center [1394, 163] width 216 height 16
type textarea "1€ in regalo per te🎁"
click at [1546, 57] on button "Save" at bounding box center [1543, 59] width 30 height 18
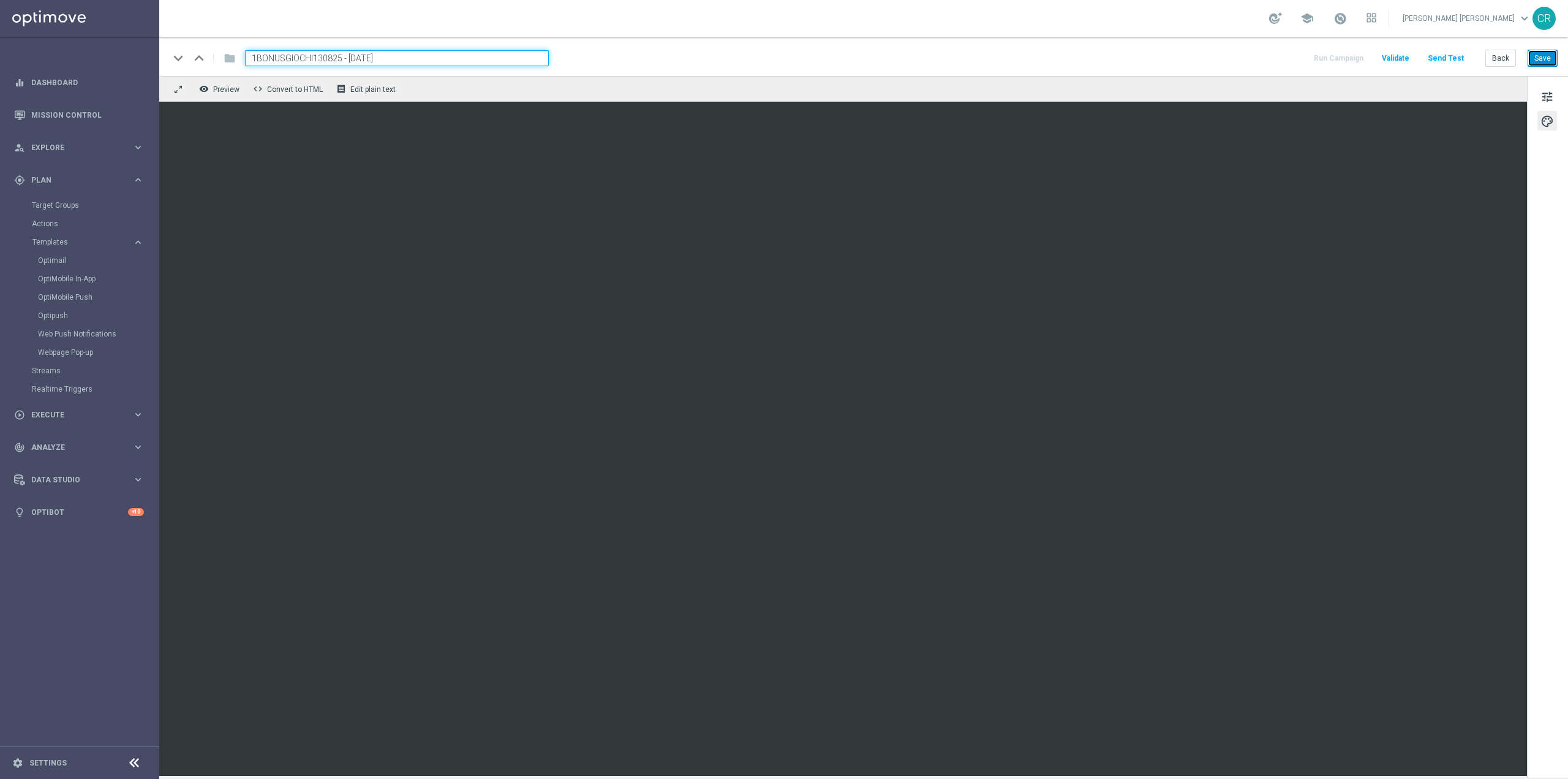
click at [1540, 60] on button "Save" at bounding box center [1543, 59] width 30 height 18
click at [85, 143] on div "person_search Explore" at bounding box center [72, 147] width 119 height 11
click at [76, 173] on link "Customer Explorer" at bounding box center [80, 172] width 96 height 10
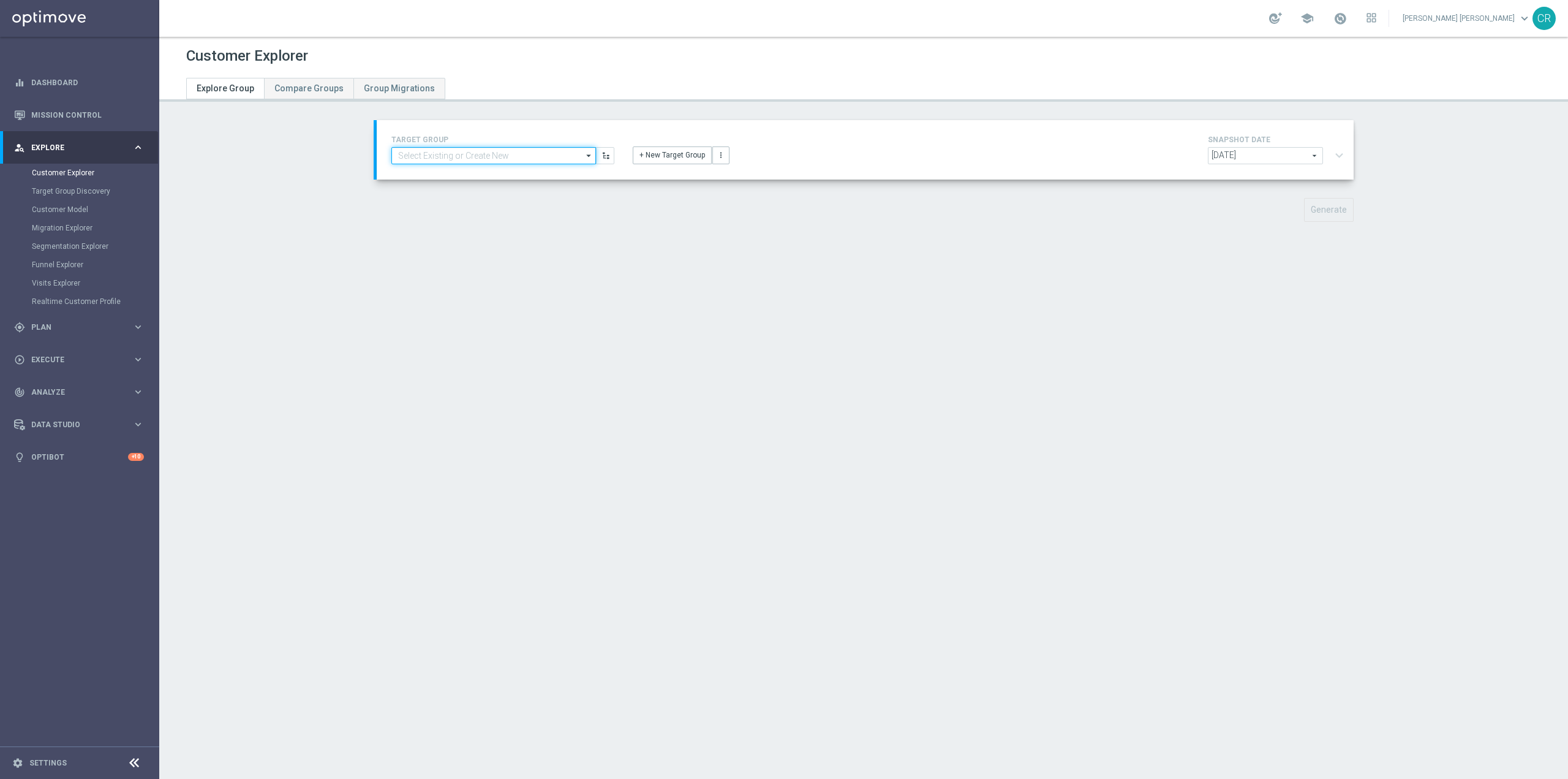
click at [486, 163] on input at bounding box center [494, 156] width 205 height 18
paste input "Churn 0-12M Talent ggr nb > 0 lftime NO Sport"
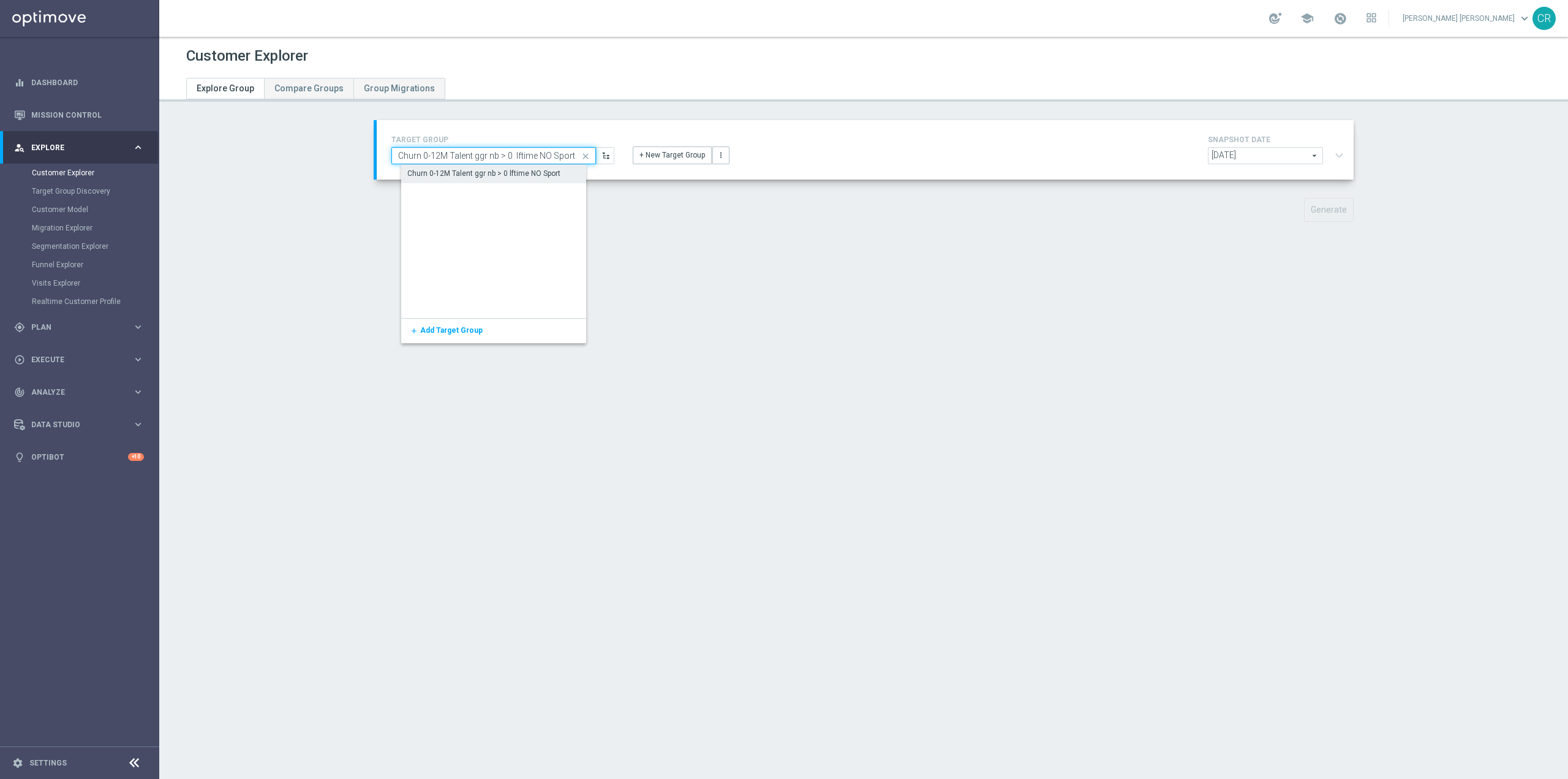
type input "Churn 0-12M Talent ggr nb > 0 lftime NO Sport"
click at [520, 179] on div "Churn 0-12M Talent ggr nb > 0 lftime NO Sport" at bounding box center [503, 173] width 205 height 19
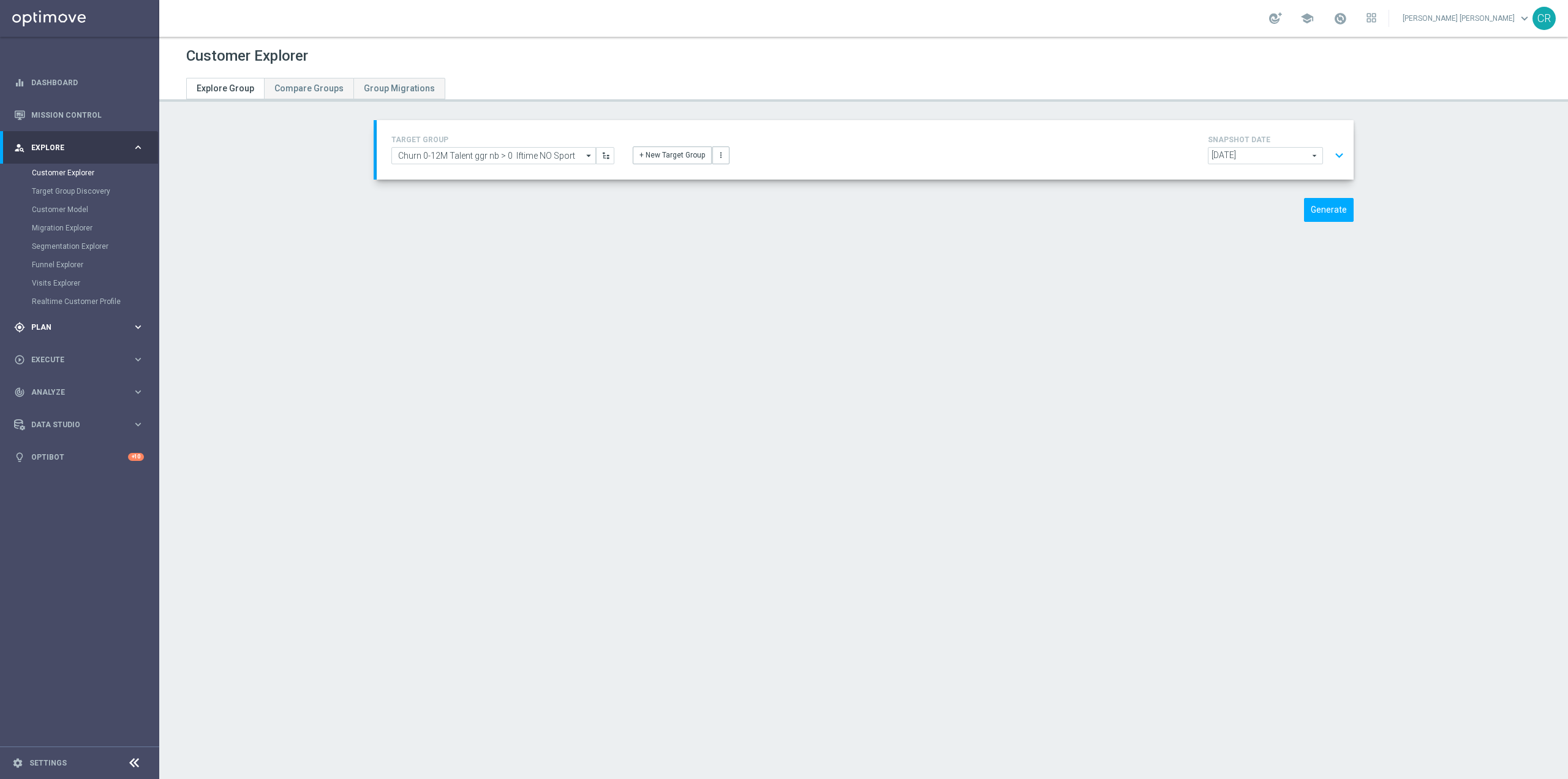
click at [105, 324] on span "Plan" at bounding box center [81, 327] width 101 height 8
click at [68, 205] on link "Target Groups" at bounding box center [80, 206] width 96 height 10
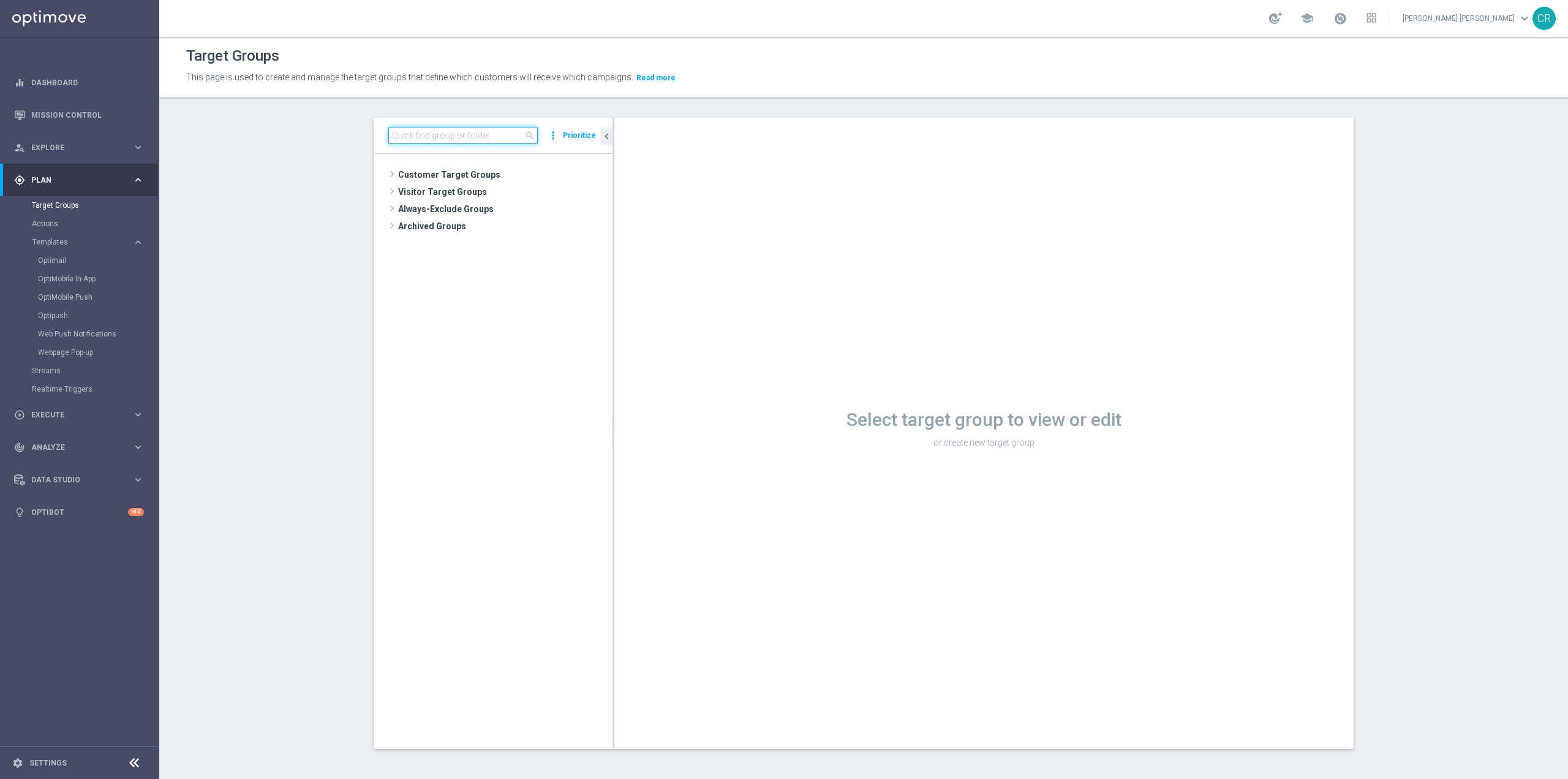
click at [481, 138] on input at bounding box center [463, 135] width 150 height 18
paste input "Churn 0-12M Talent ggr nb > 0 lftime NO Sport"
type input "Churn 0-12M Talent ggr nb > 0 lftime NO Sport"
click at [522, 211] on span "Churn 0-12M Talent ggr nb > 0 lftime NO Sport" at bounding box center [510, 210] width 150 height 11
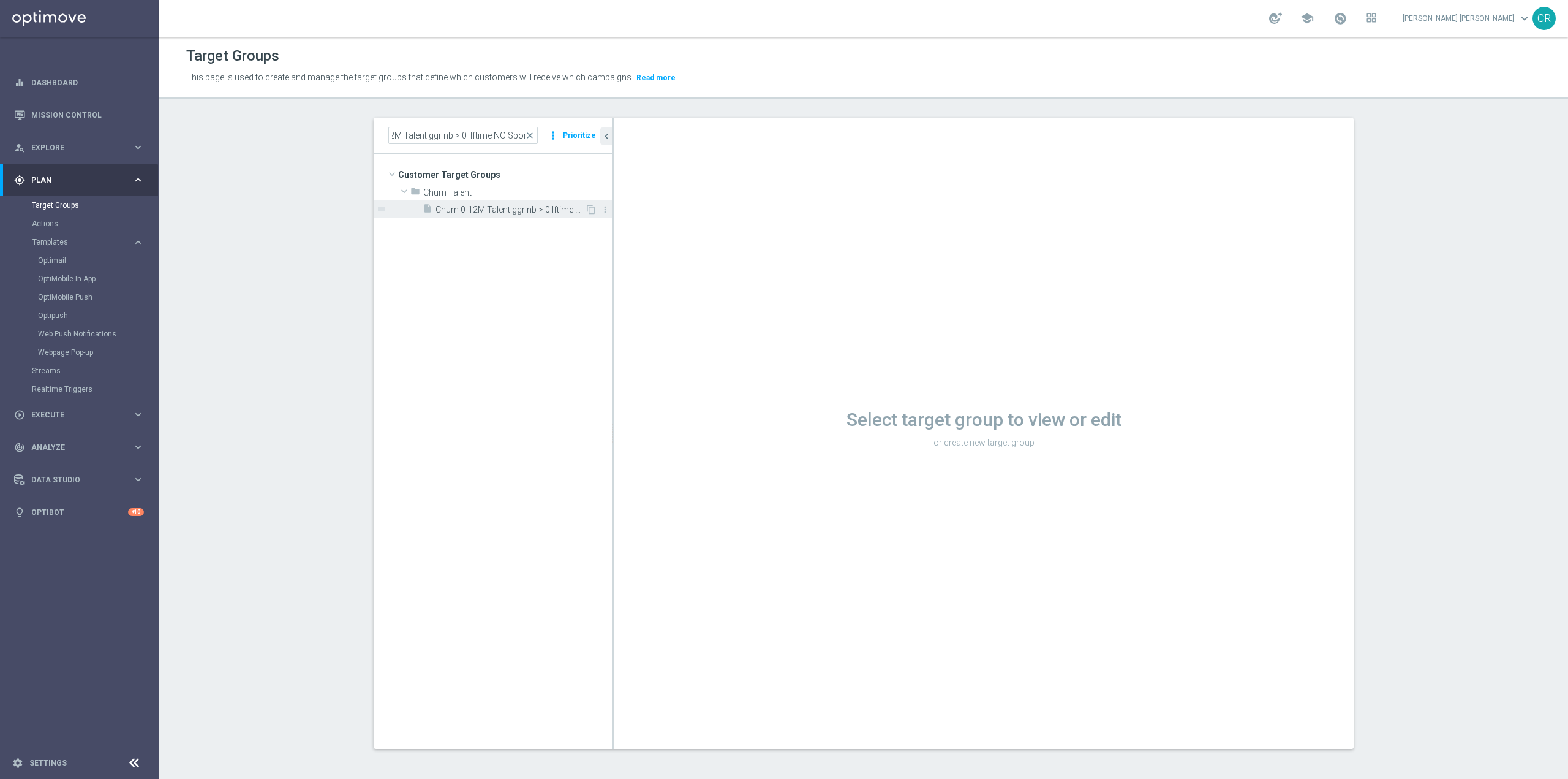
scroll to position [0, 0]
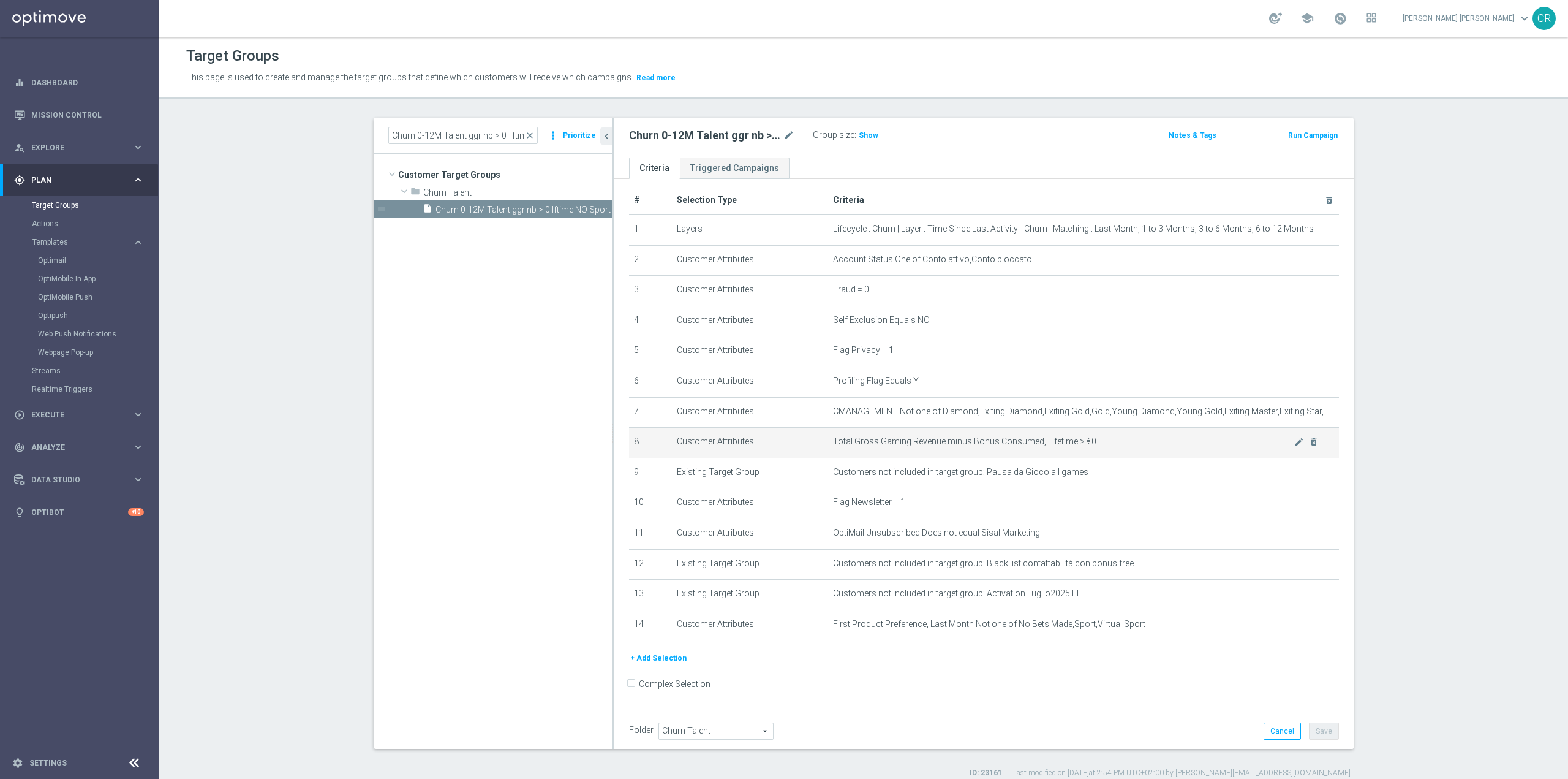
scroll to position [13, 0]
click at [1313, 136] on button "Run Campaign" at bounding box center [1312, 135] width 52 height 14
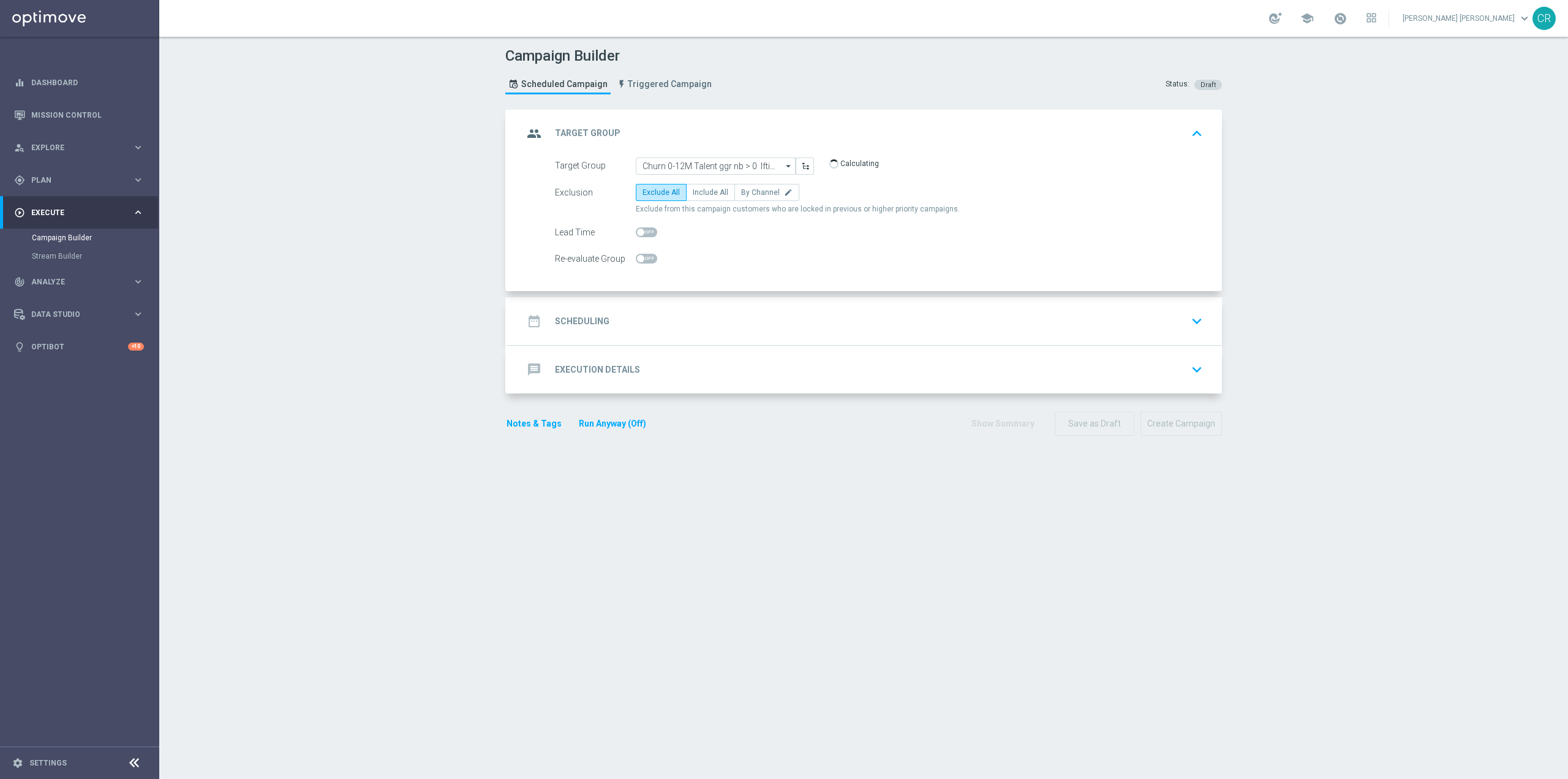
click at [1188, 326] on icon "keyboard_arrow_down" at bounding box center [1197, 320] width 19 height 19
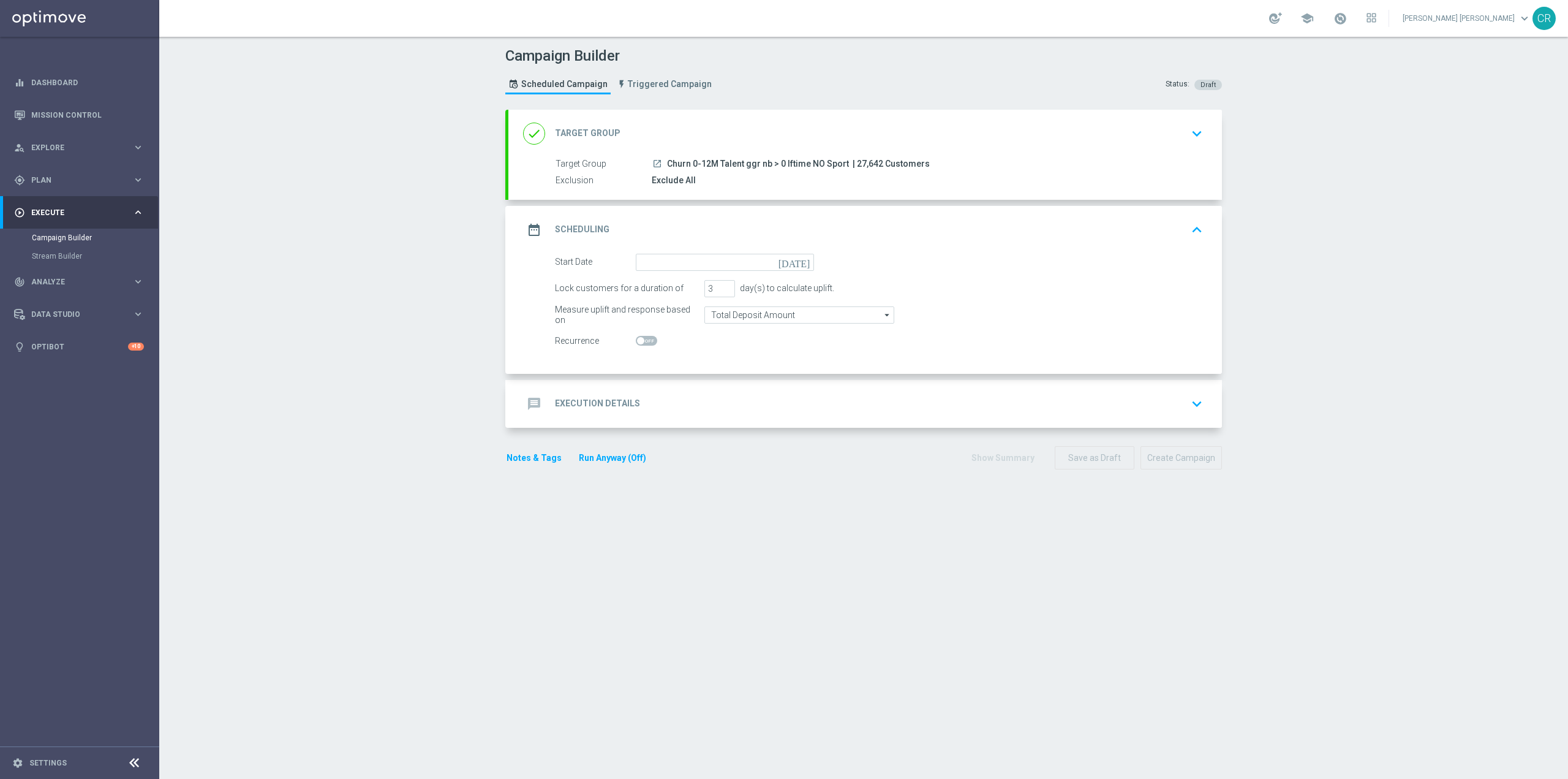
click at [797, 261] on icon "[DATE]" at bounding box center [796, 261] width 36 height 14
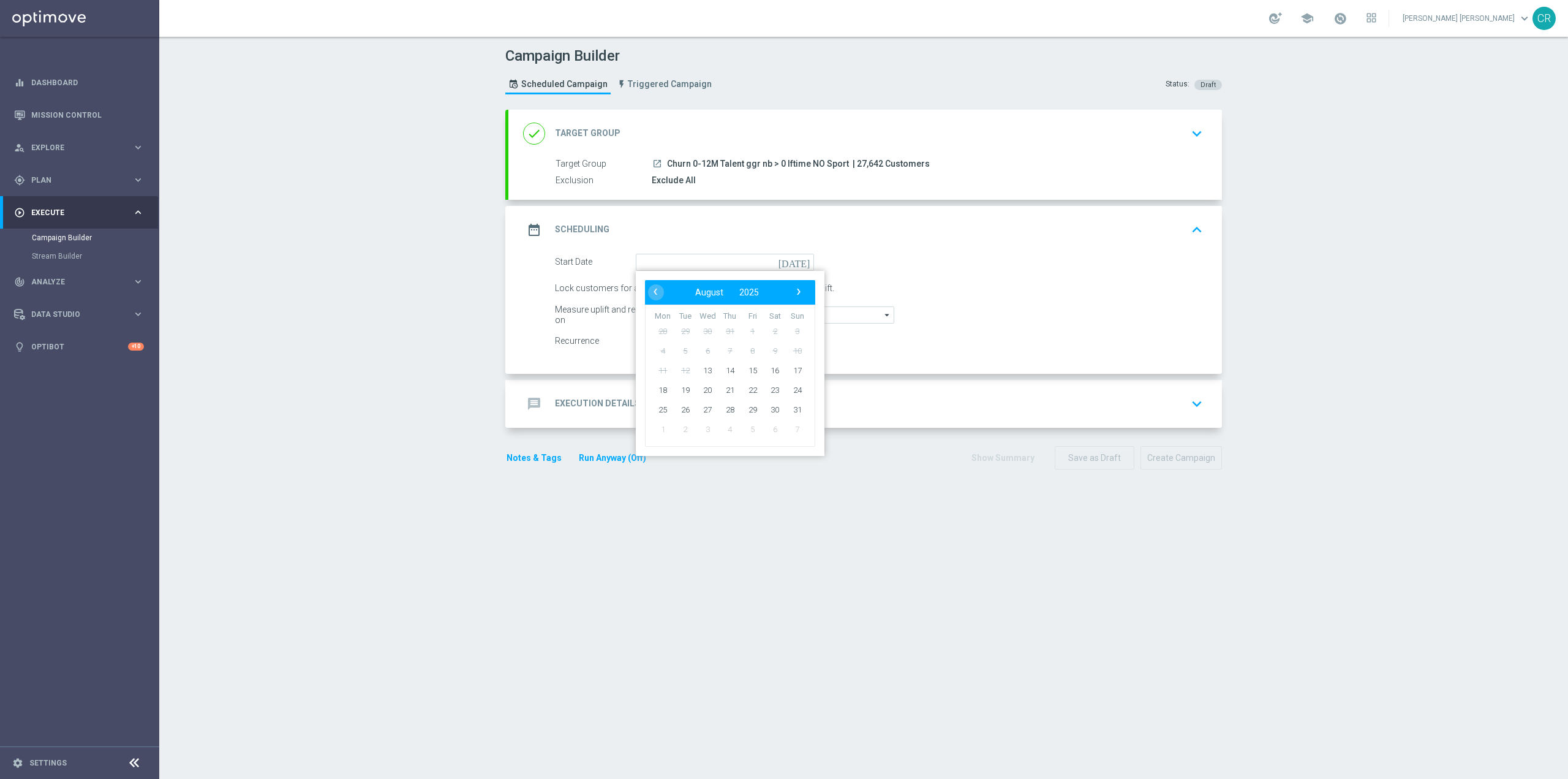
click at [909, 261] on div "Start Date [DATE] ‹ ​ August ​ 2025 ​ › Mon Tue Wed Thu Fri Sat Sun 28 29 30 31…" at bounding box center [879, 263] width 666 height 18
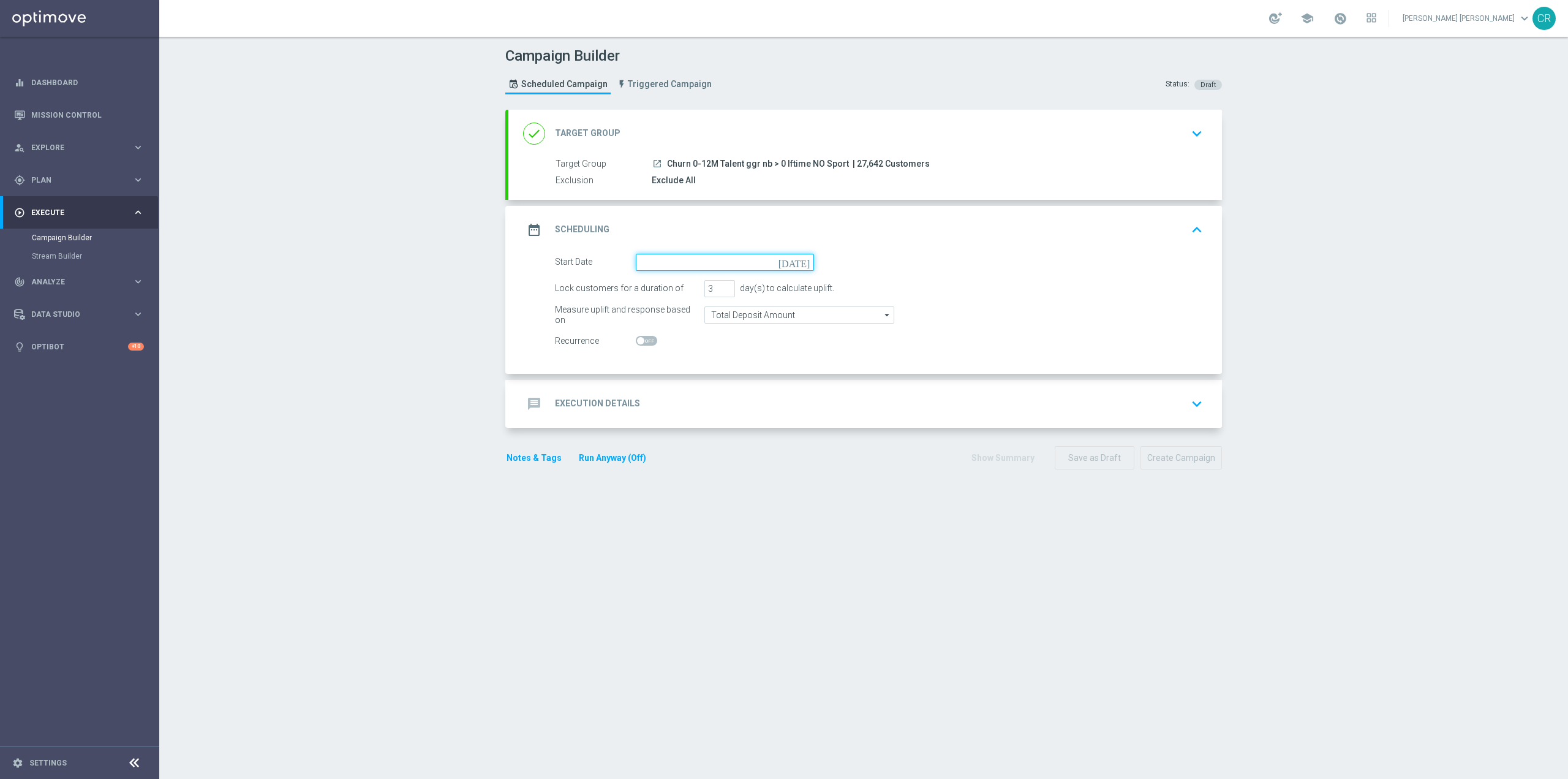
click at [724, 270] on input at bounding box center [725, 263] width 178 height 18
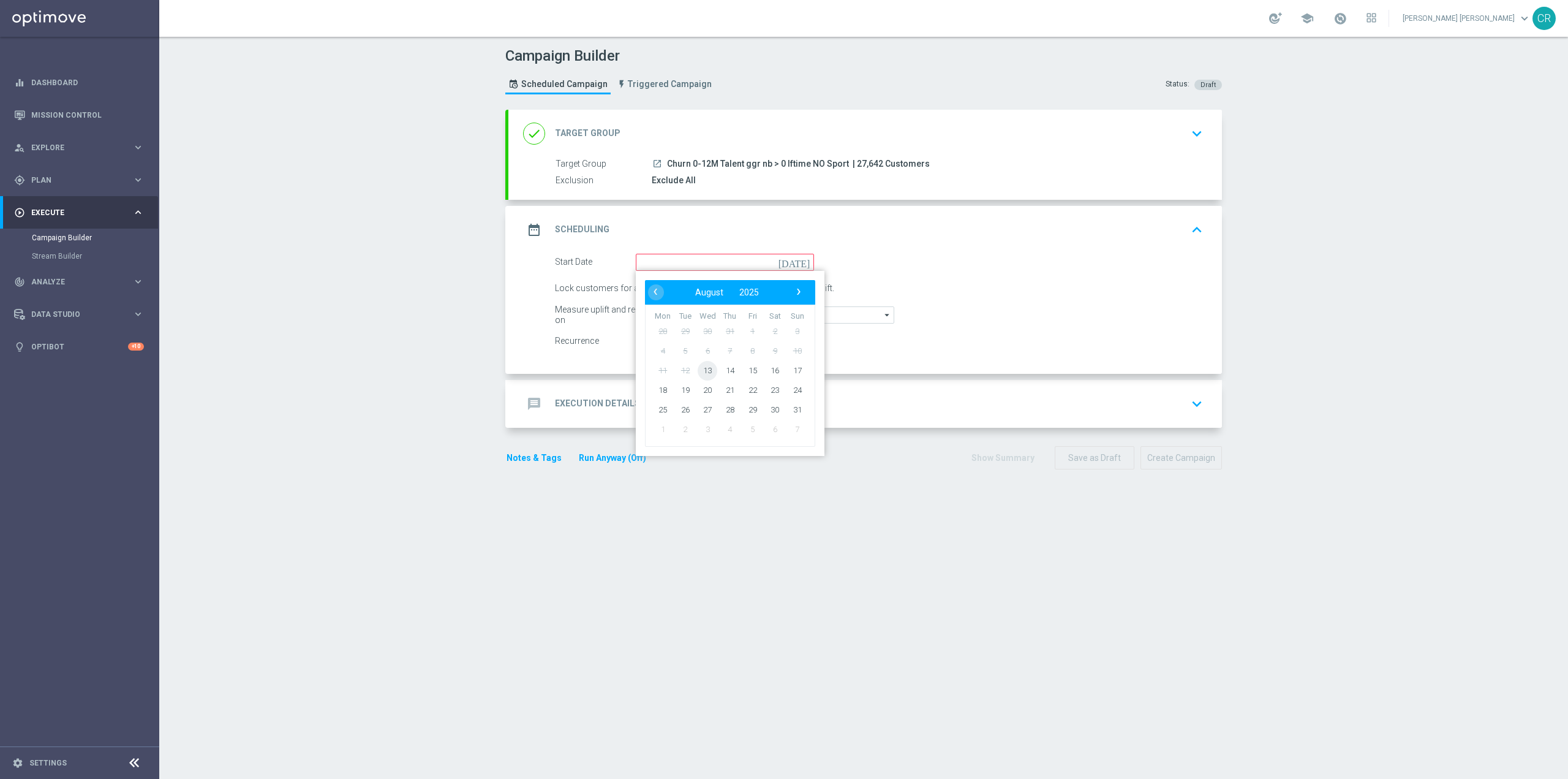
click at [702, 367] on span "13" at bounding box center [707, 370] width 20 height 20
type input "[DATE]"
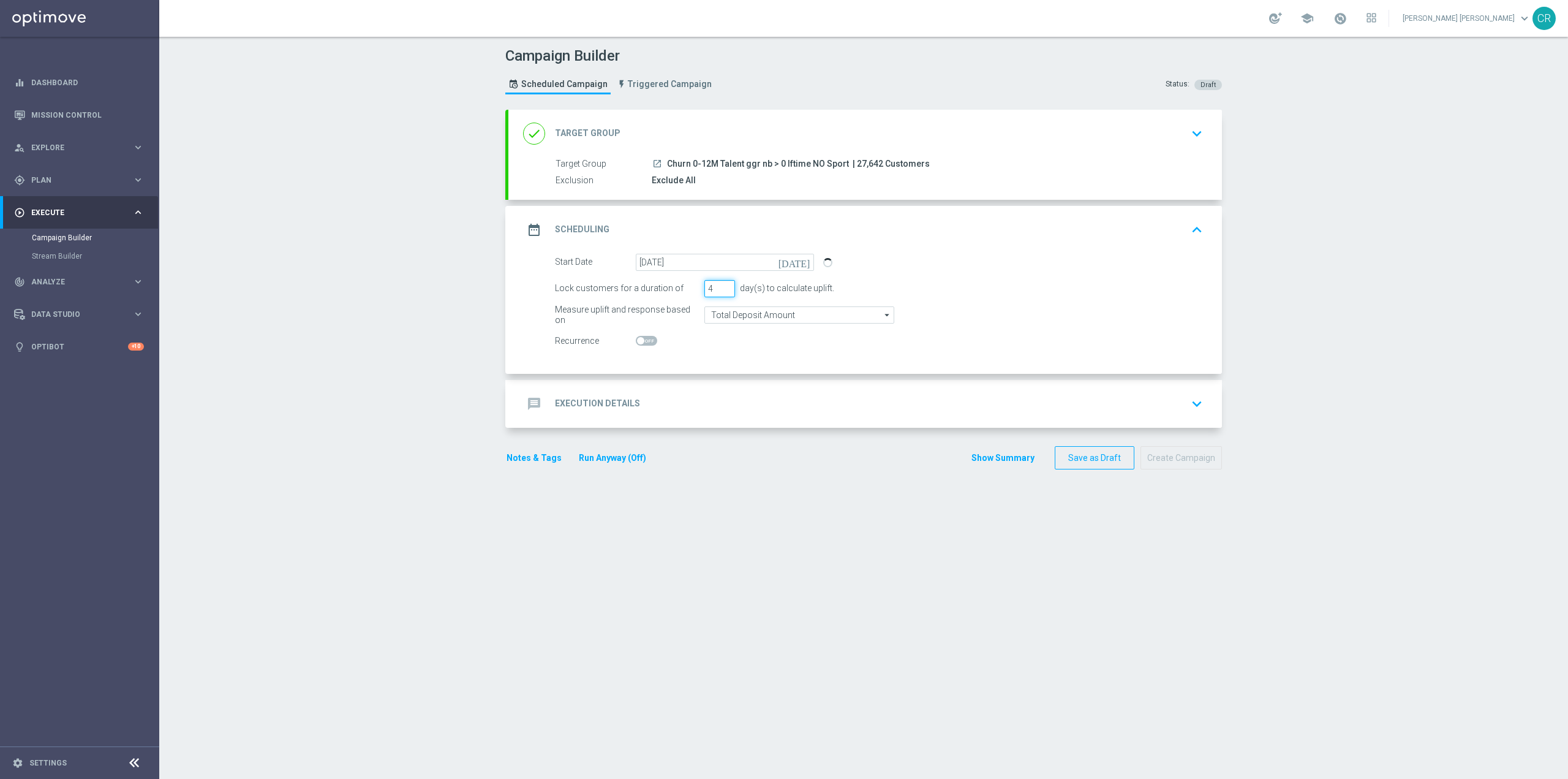
type input "4"
click at [722, 287] on input "4" at bounding box center [719, 289] width 30 height 18
click at [825, 316] on input "Total Deposit Amount" at bounding box center [799, 316] width 190 height 18
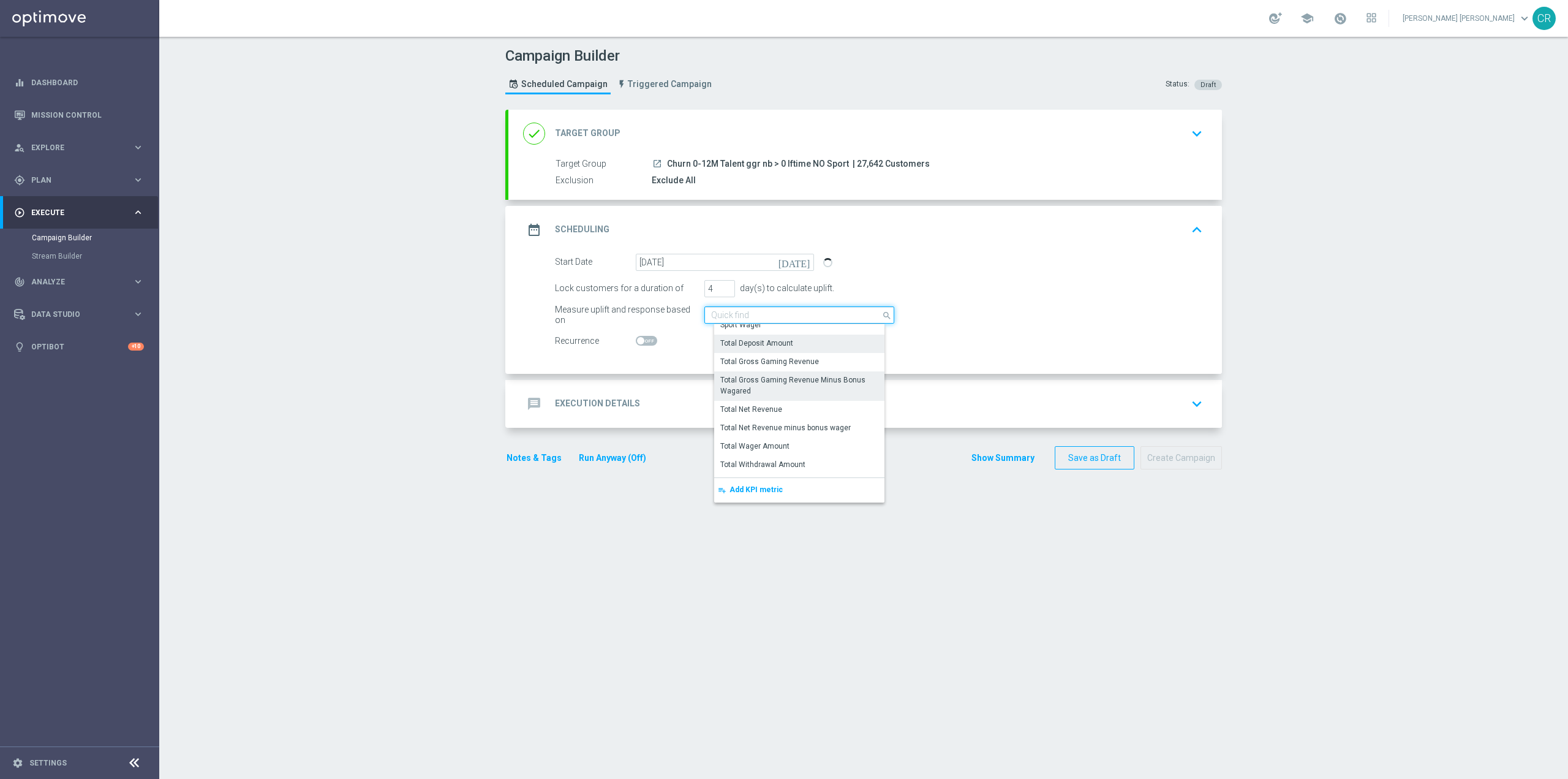
scroll to position [280, 0]
click at [812, 429] on div "Total Wager Amount" at bounding box center [803, 431] width 179 height 18
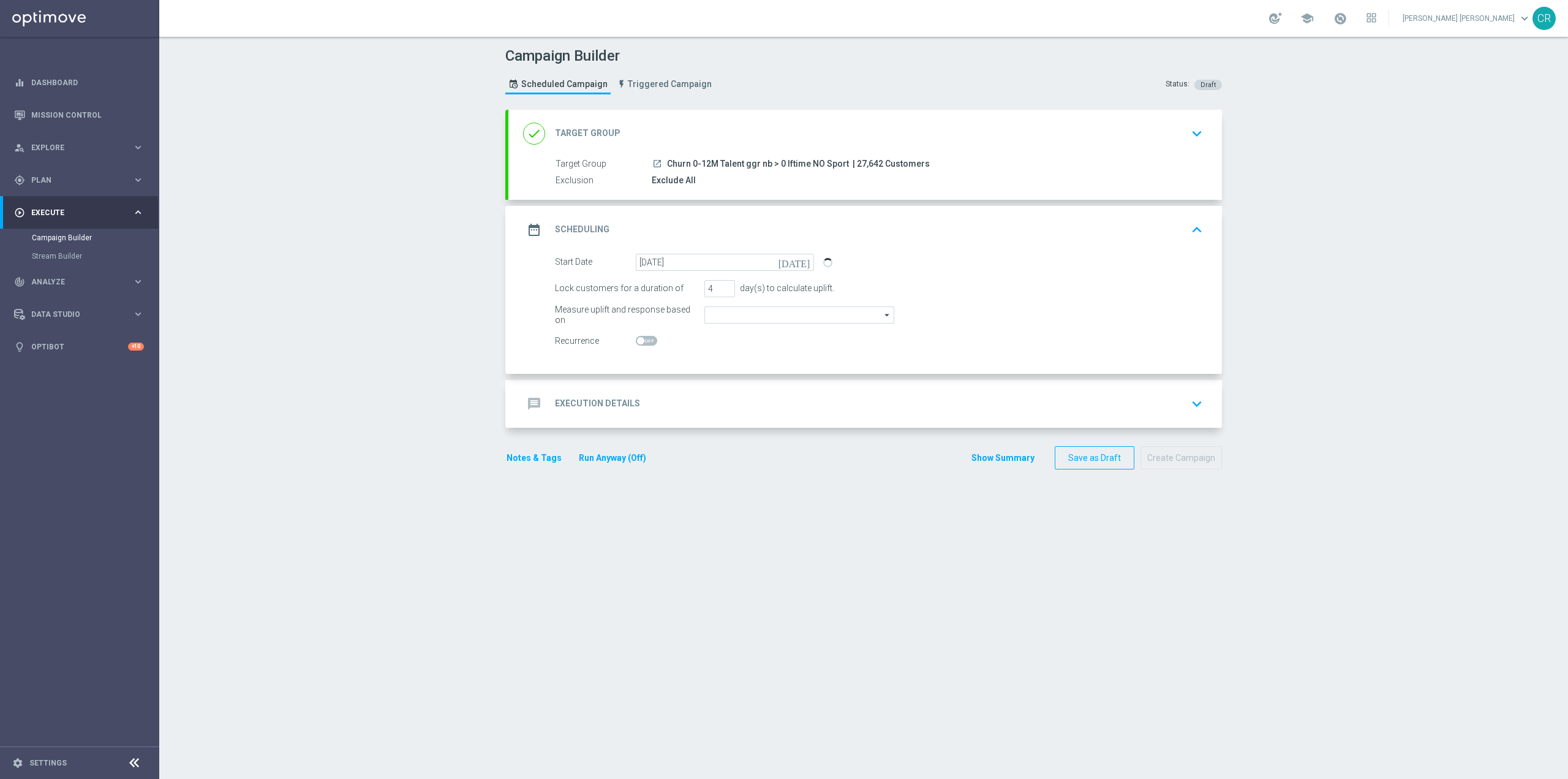
type input "Total Wager Amount"
click at [1189, 401] on icon "keyboard_arrow_down" at bounding box center [1197, 404] width 19 height 19
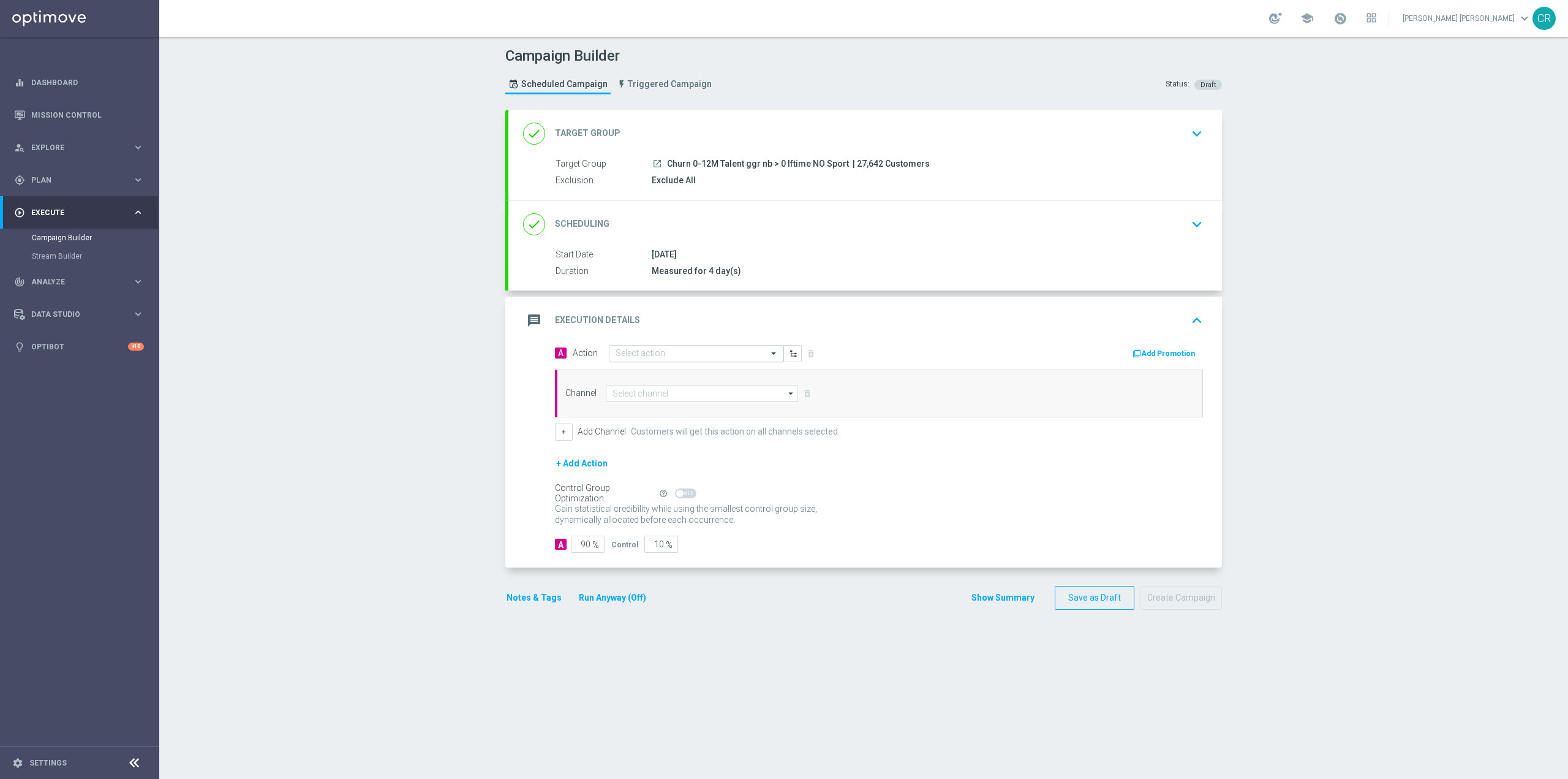
click at [705, 352] on input "text" at bounding box center [684, 354] width 136 height 11
paste input "BF 2€ TUTTI I GIOCHI"
type input "BF 2€ TUTTI I GIOCHI"
click at [691, 373] on div "B: BF 2€ TUTTI I GIOCHI edit" at bounding box center [696, 374] width 161 height 21
click at [724, 351] on input "text" at bounding box center [684, 353] width 136 height 11
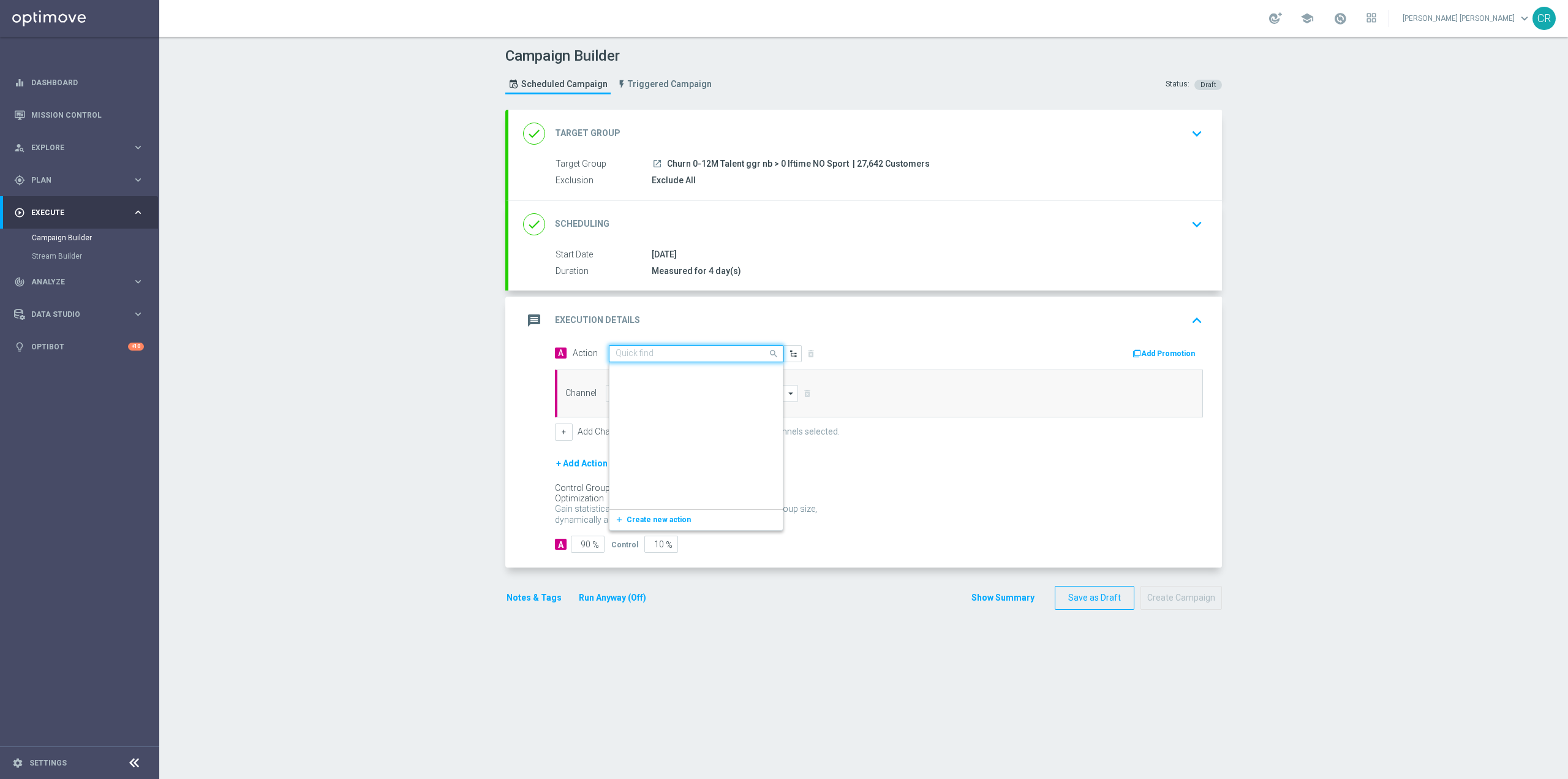
scroll to position [10395, 0]
paste input "BF 2€ TUTTI I GIOCHI"
type input "BF 2€ TUTTI I GIOCHI"
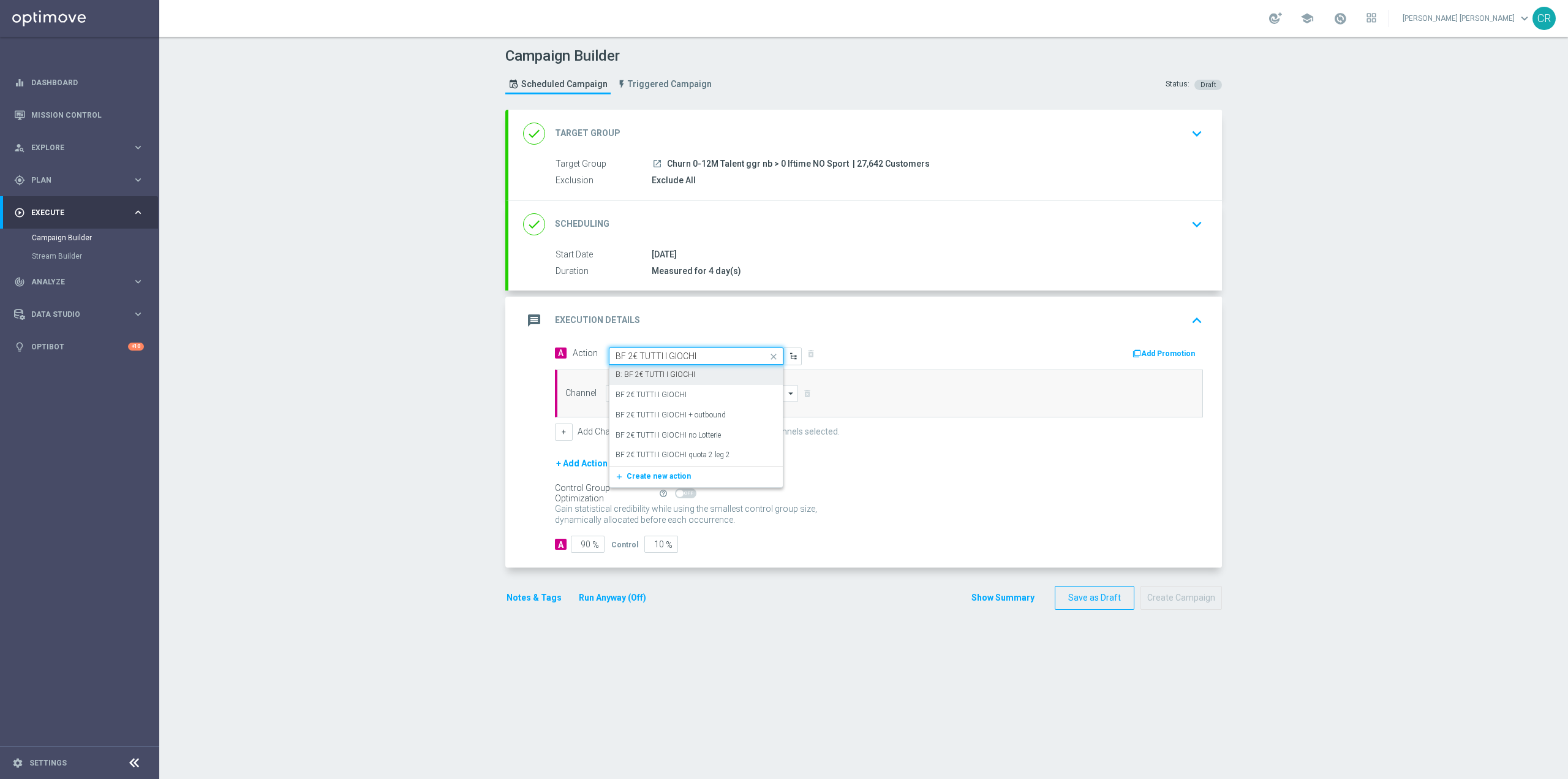
scroll to position [0, 0]
click at [716, 394] on div "BF 2€ TUTTI I GIOCHI edit" at bounding box center [696, 395] width 161 height 21
click at [773, 392] on input at bounding box center [702, 394] width 192 height 18
click at [717, 414] on div "Optimail" at bounding box center [707, 412] width 182 height 18
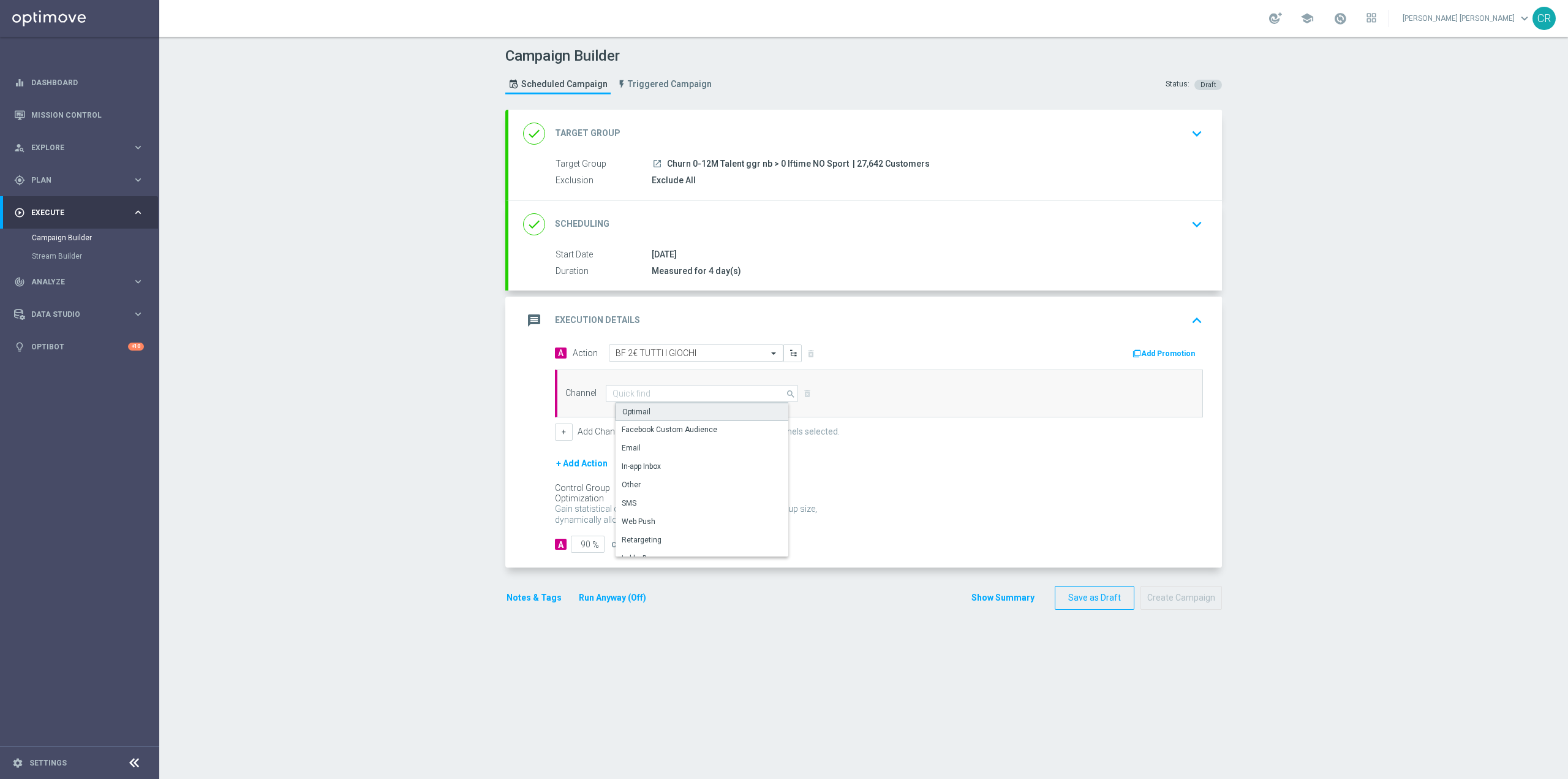
type input "Optimail"
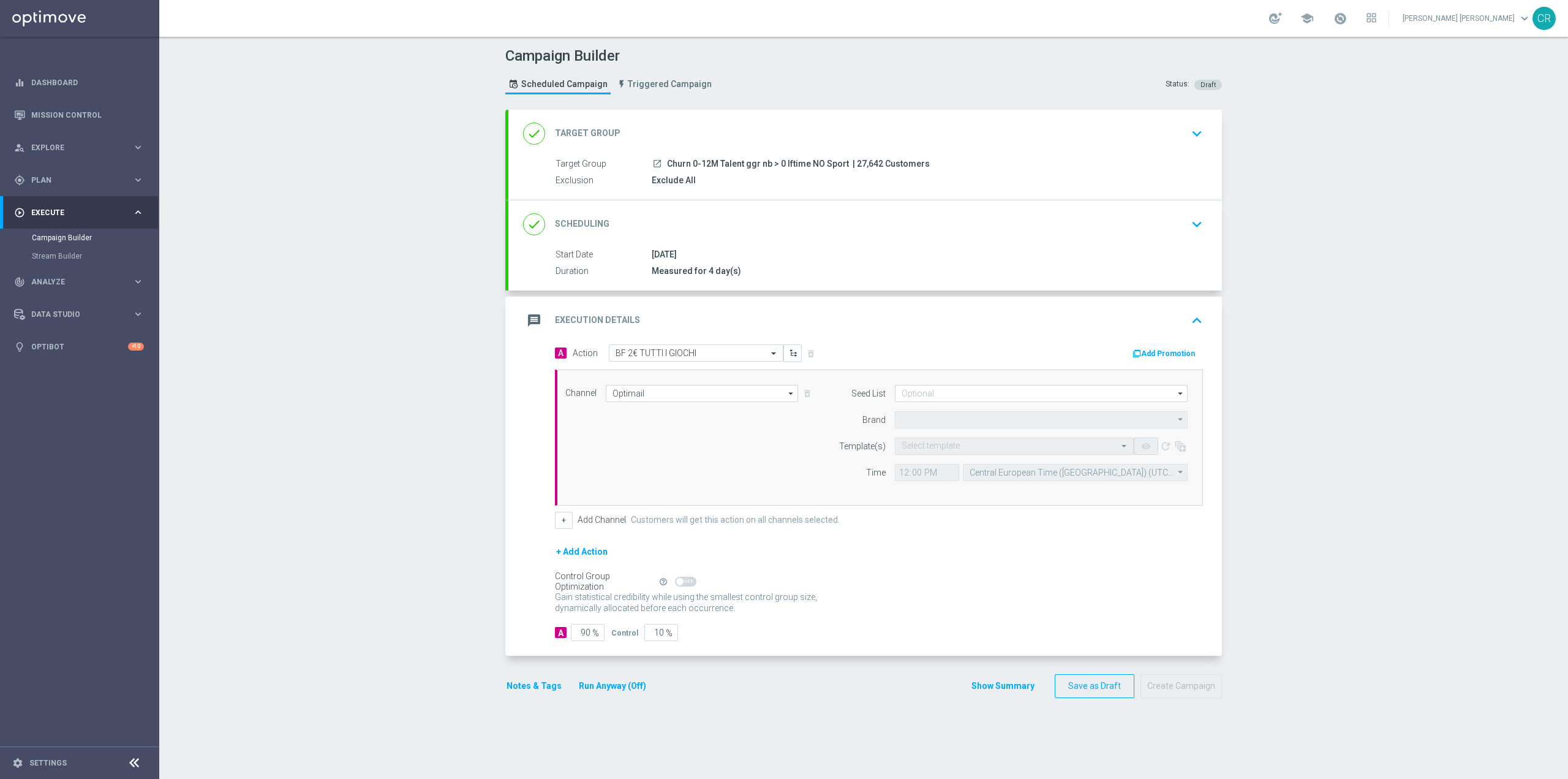
type input "Sisal Marketing"
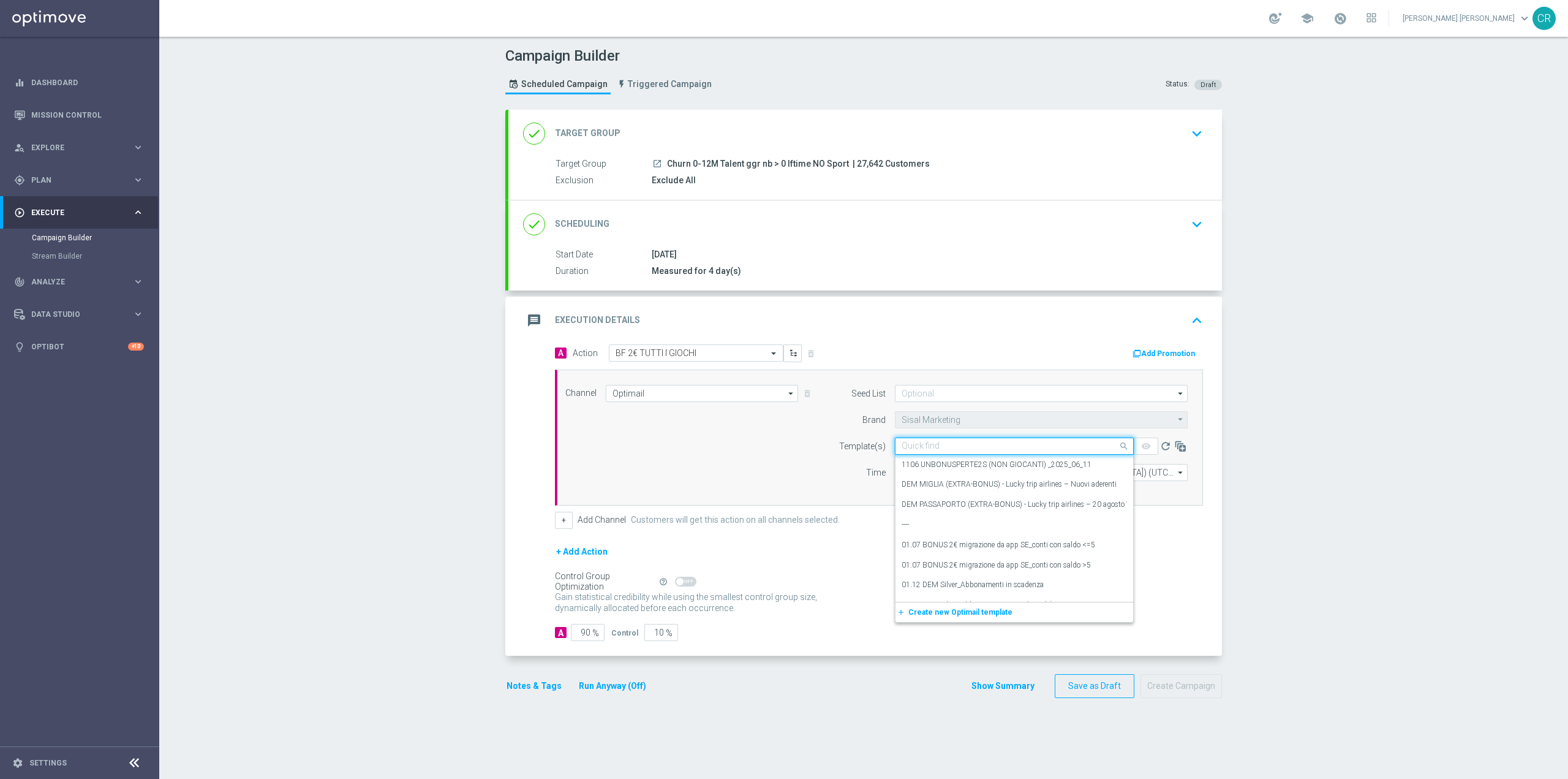
click at [981, 444] on input "text" at bounding box center [1002, 446] width 201 height 11
paste input "2BONUSGIOCHI130825 - [DATE]"
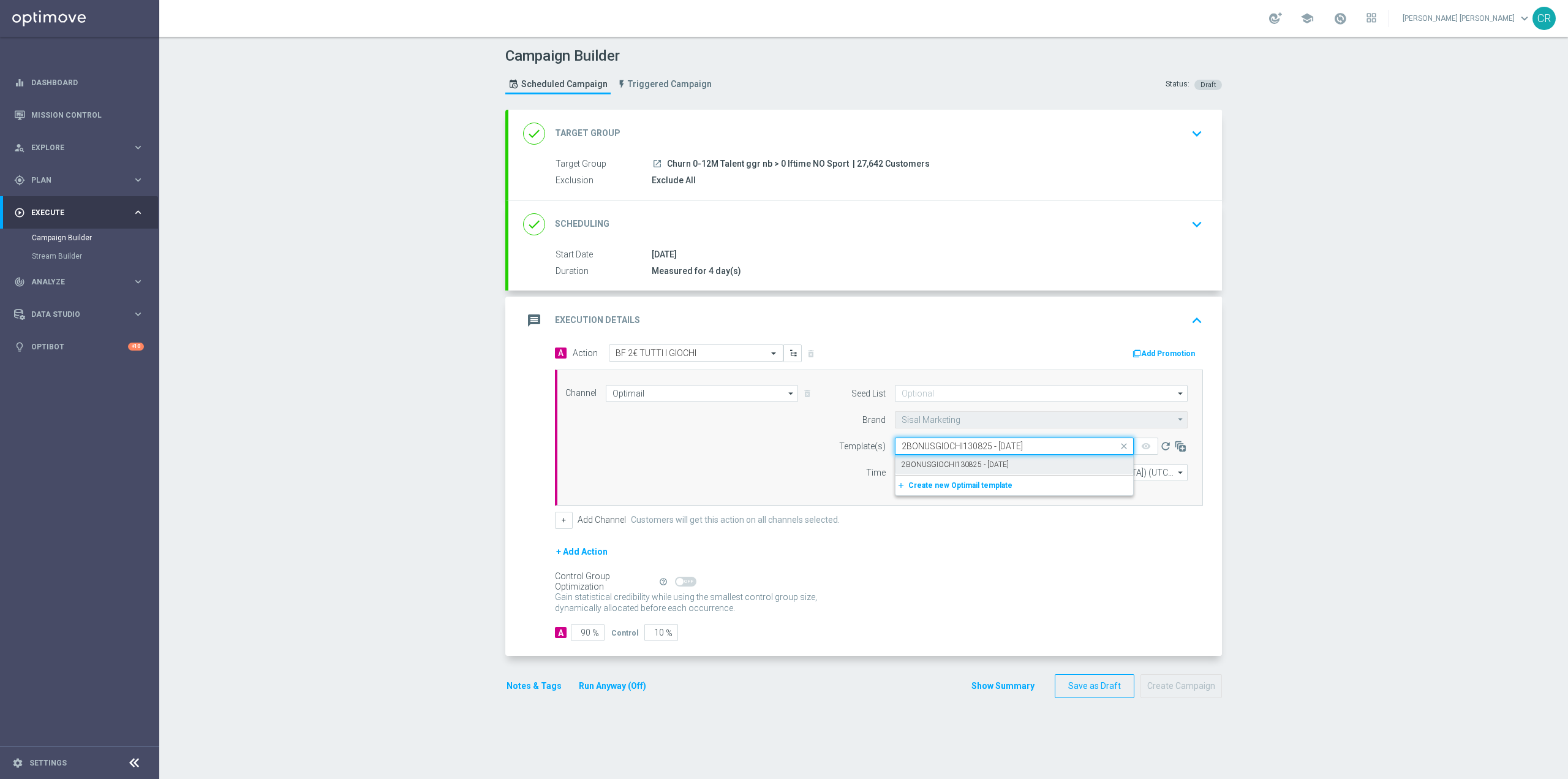
click at [1022, 461] on div "2BONUSGIOCHI130825 - [DATE]" at bounding box center [1015, 464] width 225 height 21
type input "2BONUSGIOCHI130825 - [DATE]"
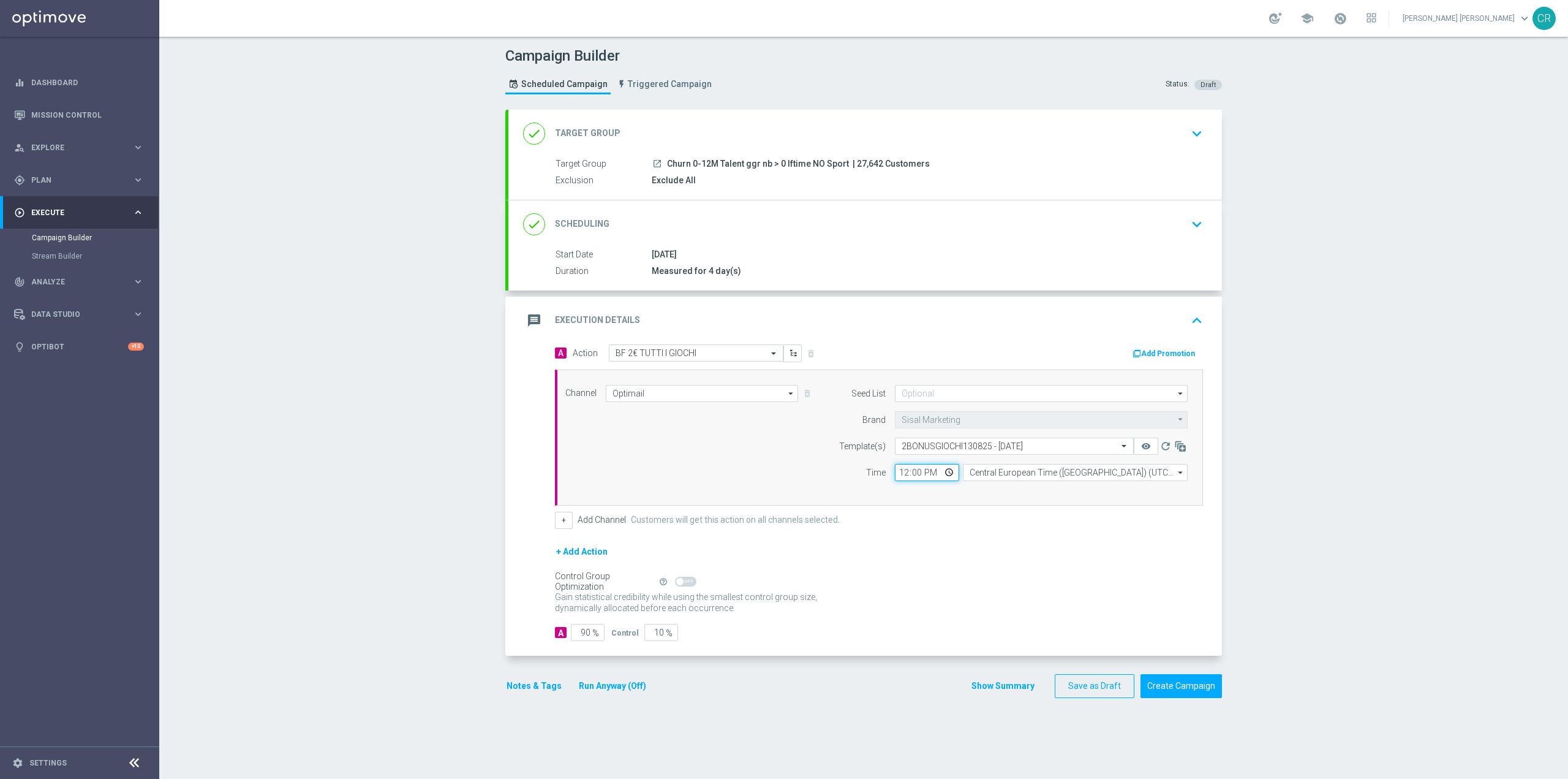
click at [927, 470] on input "12:00" at bounding box center [927, 472] width 65 height 18
click at [943, 472] on input "12:00" at bounding box center [927, 472] width 65 height 18
type input "18:00"
click at [1062, 549] on div "+ Add Action" at bounding box center [879, 559] width 648 height 30
click at [1172, 350] on button "Add Promotion" at bounding box center [1164, 354] width 68 height 14
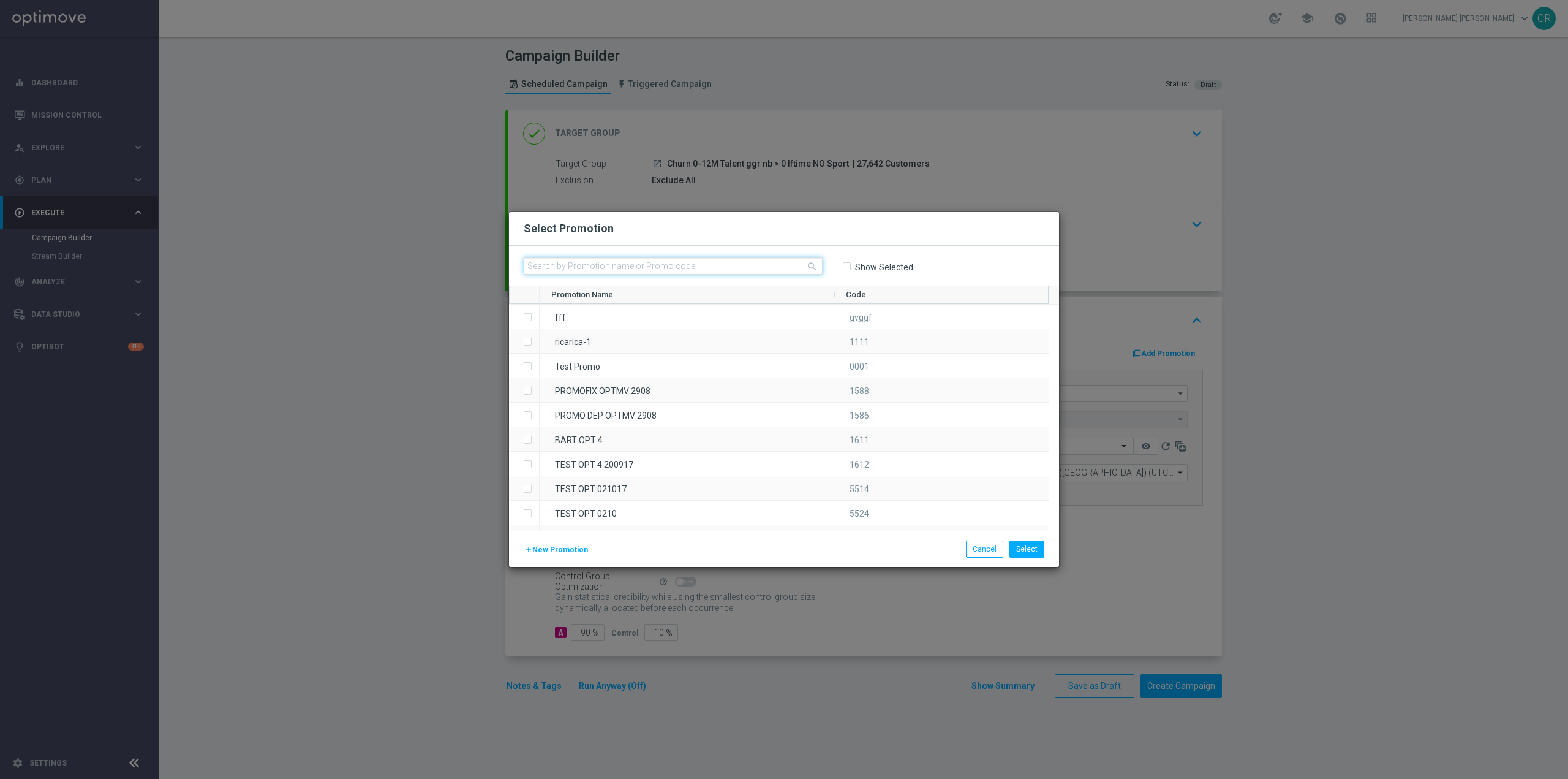
click at [774, 268] on input "text" at bounding box center [673, 267] width 299 height 18
click at [755, 269] on input "text" at bounding box center [673, 267] width 299 height 18
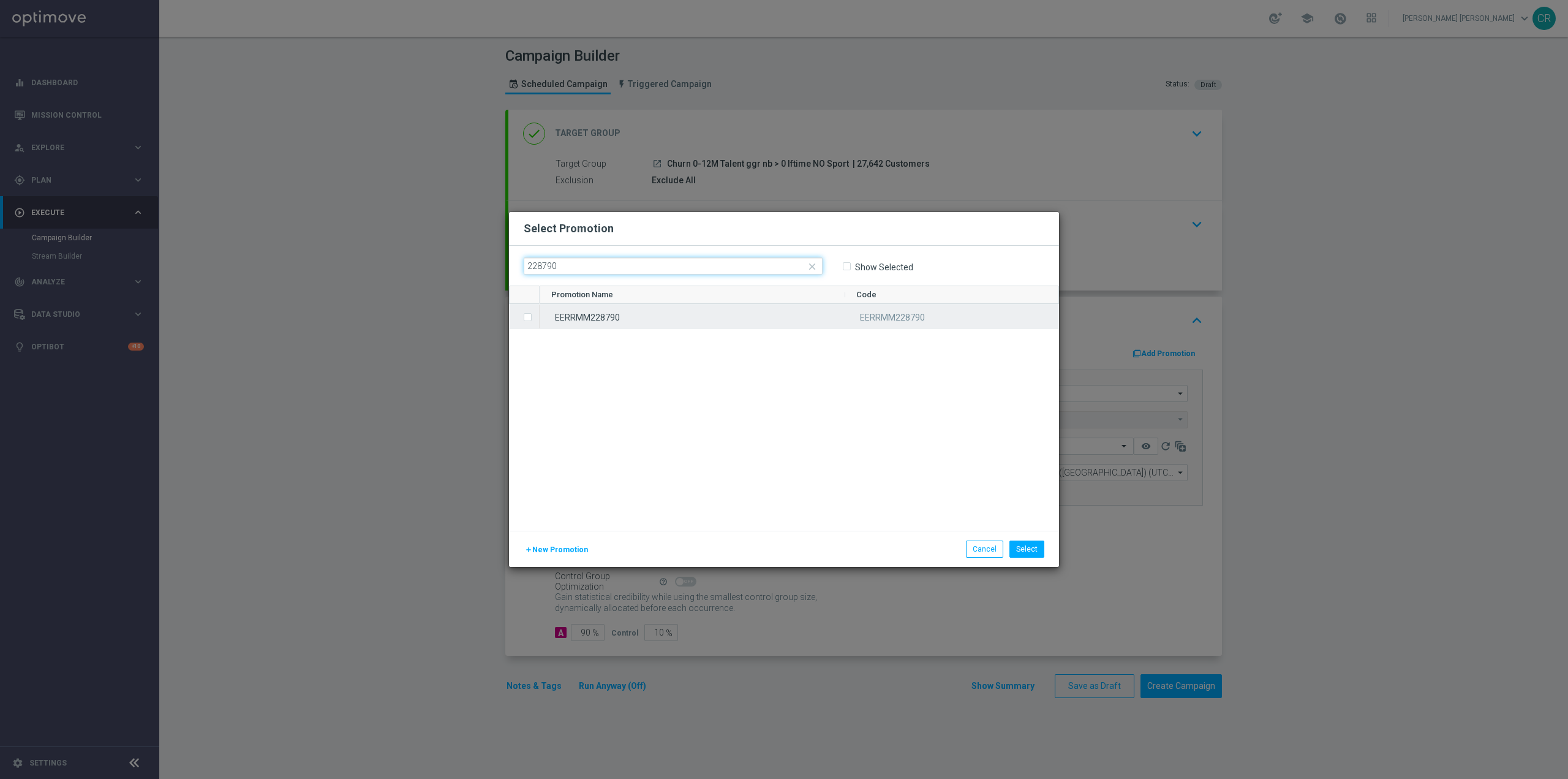
type input "228790"
click at [528, 315] on input "Press SPACE to select this row." at bounding box center [527, 312] width 8 height 8
click at [1029, 551] on button "Select" at bounding box center [1027, 550] width 35 height 18
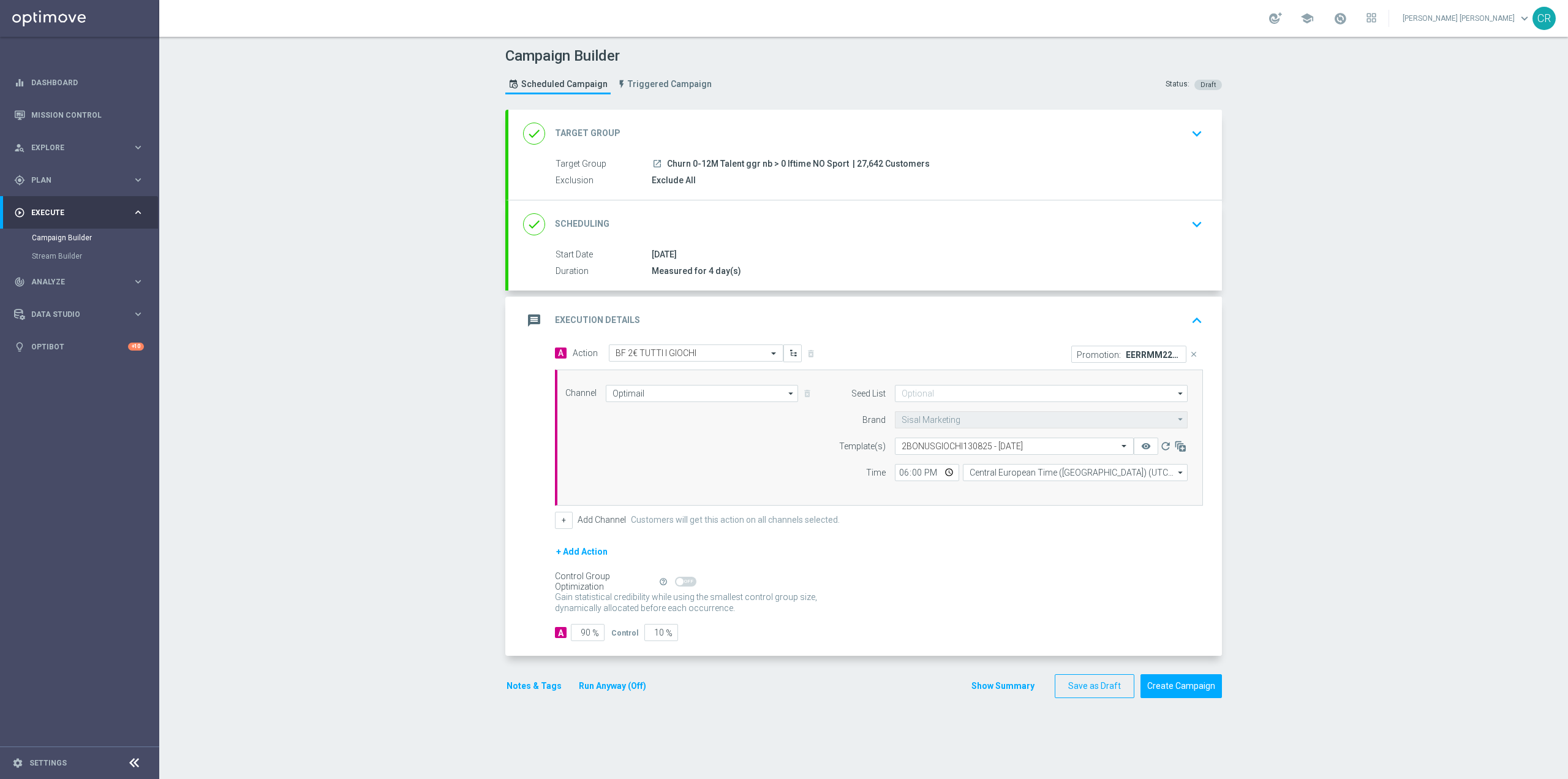
click at [1176, 221] on div "done Scheduling keyboard_arrow_down" at bounding box center [865, 224] width 685 height 24
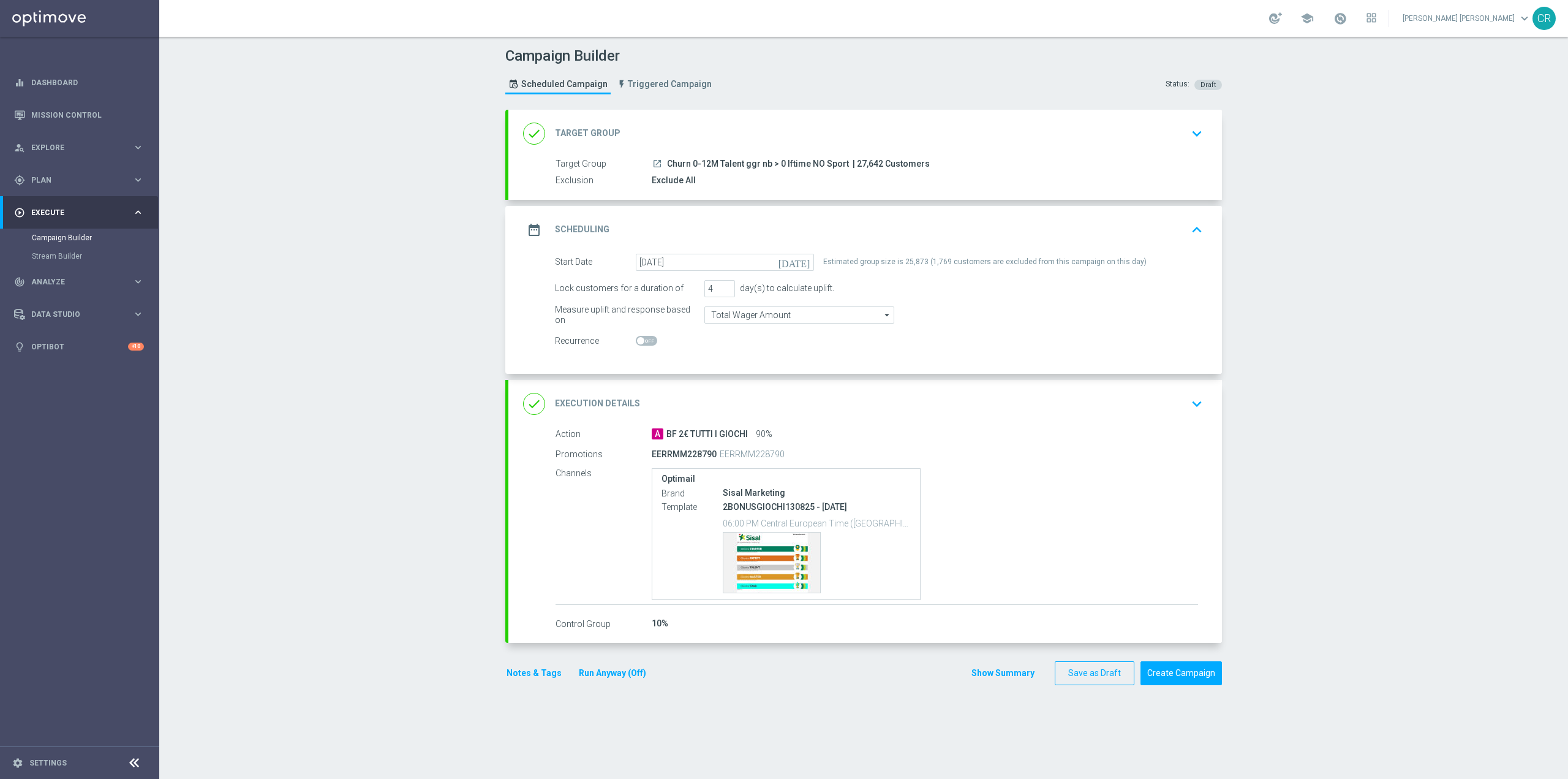
click at [1455, 429] on div "Campaign Builder Scheduled Campaign Triggered Campaign Status: Draft done Targe…" at bounding box center [864, 408] width 1409 height 742
click at [1347, 18] on span at bounding box center [1341, 19] width 14 height 14
click at [1405, 365] on div "Campaign Builder Scheduled Campaign Triggered Campaign Status: Draft done Targe…" at bounding box center [864, 408] width 1409 height 742
click at [70, 88] on link "Dashboard" at bounding box center [87, 82] width 113 height 32
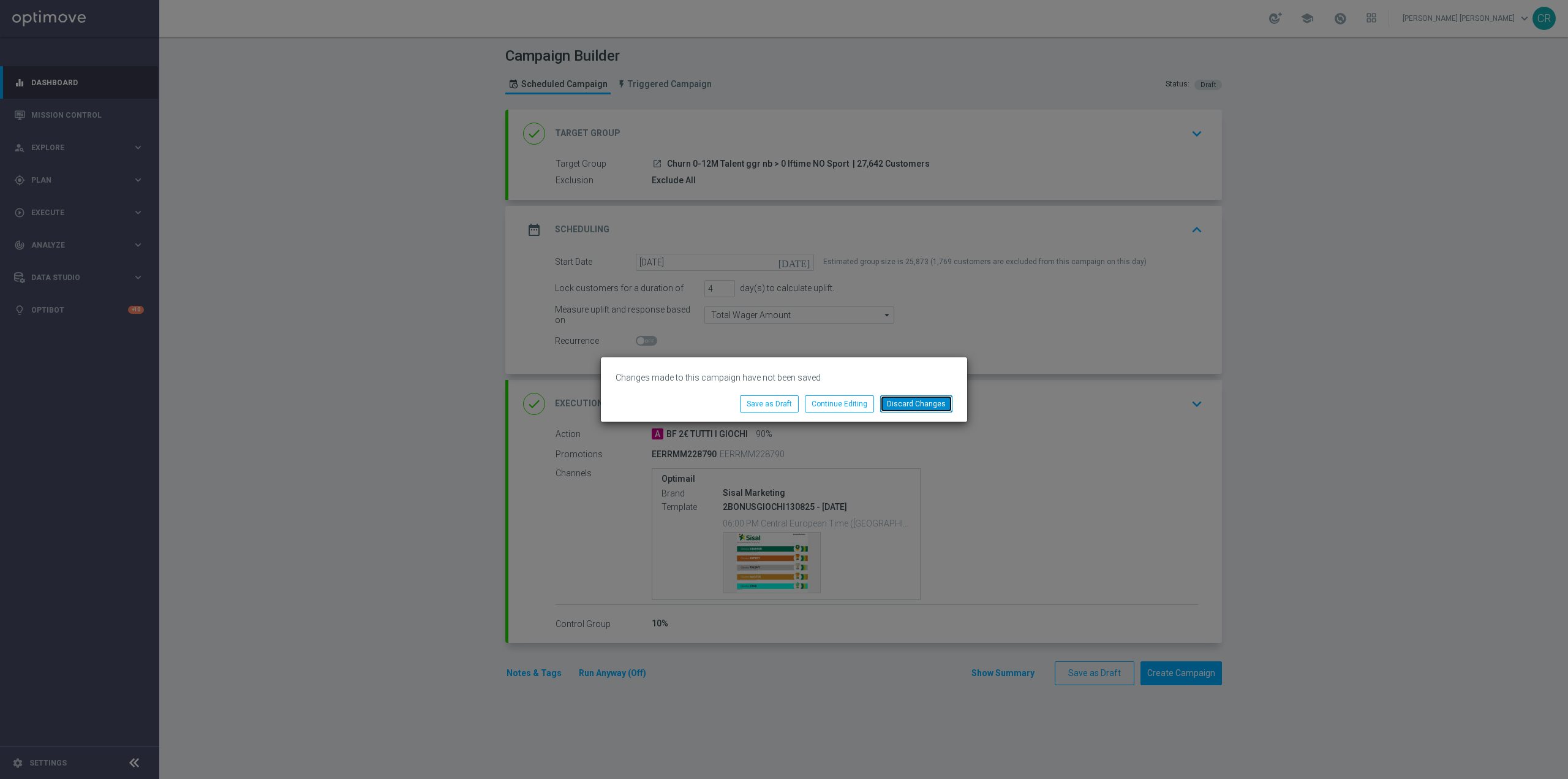
click at [942, 406] on button "Discard Changes" at bounding box center [917, 404] width 72 height 18
